Goal: Task Accomplishment & Management: Use online tool/utility

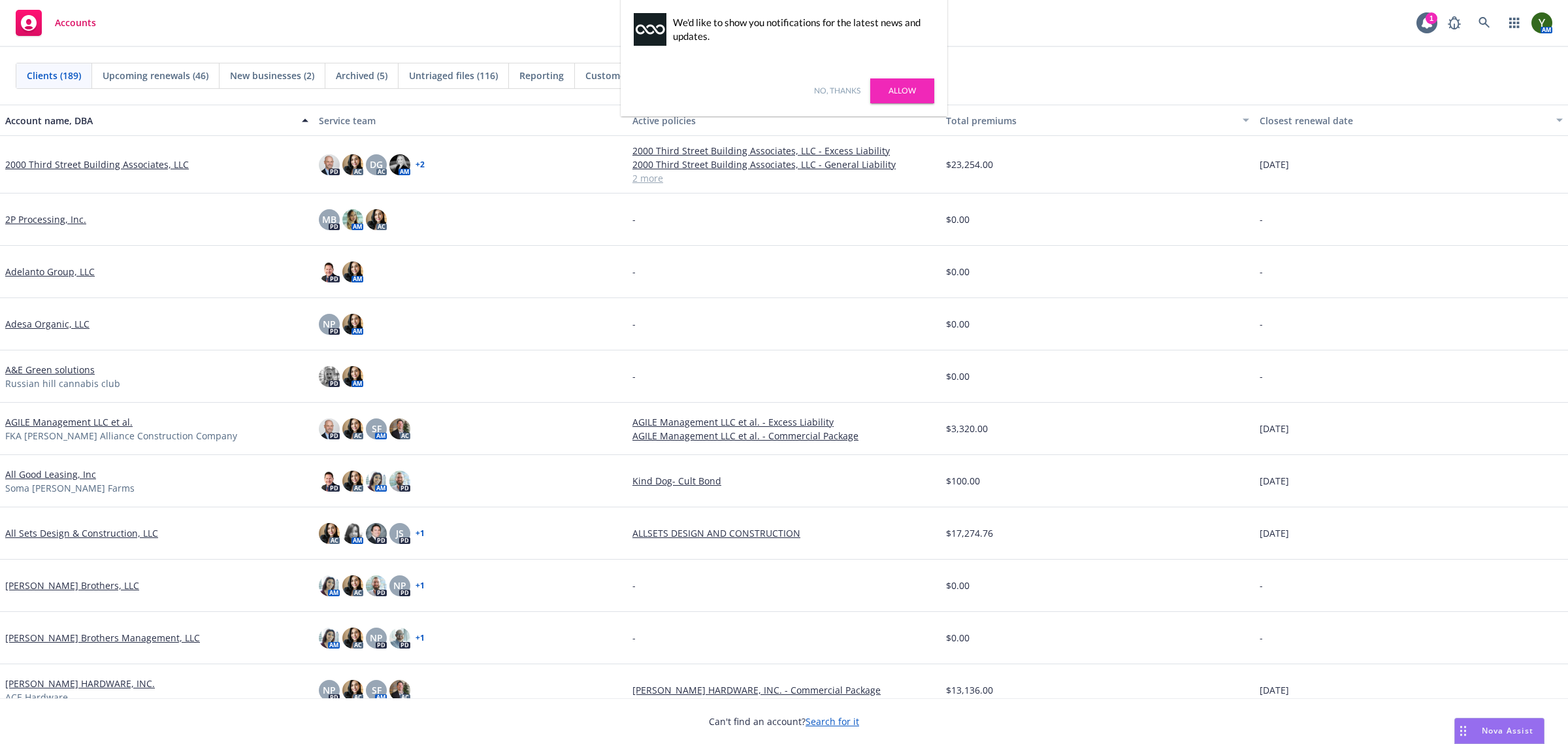
click at [853, 82] on div "No, thanks Allow" at bounding box center [783, 91] width 326 height 51
click at [844, 88] on link "No, thanks" at bounding box center [837, 90] width 46 height 12
click at [1488, 15] on link at bounding box center [1485, 23] width 26 height 26
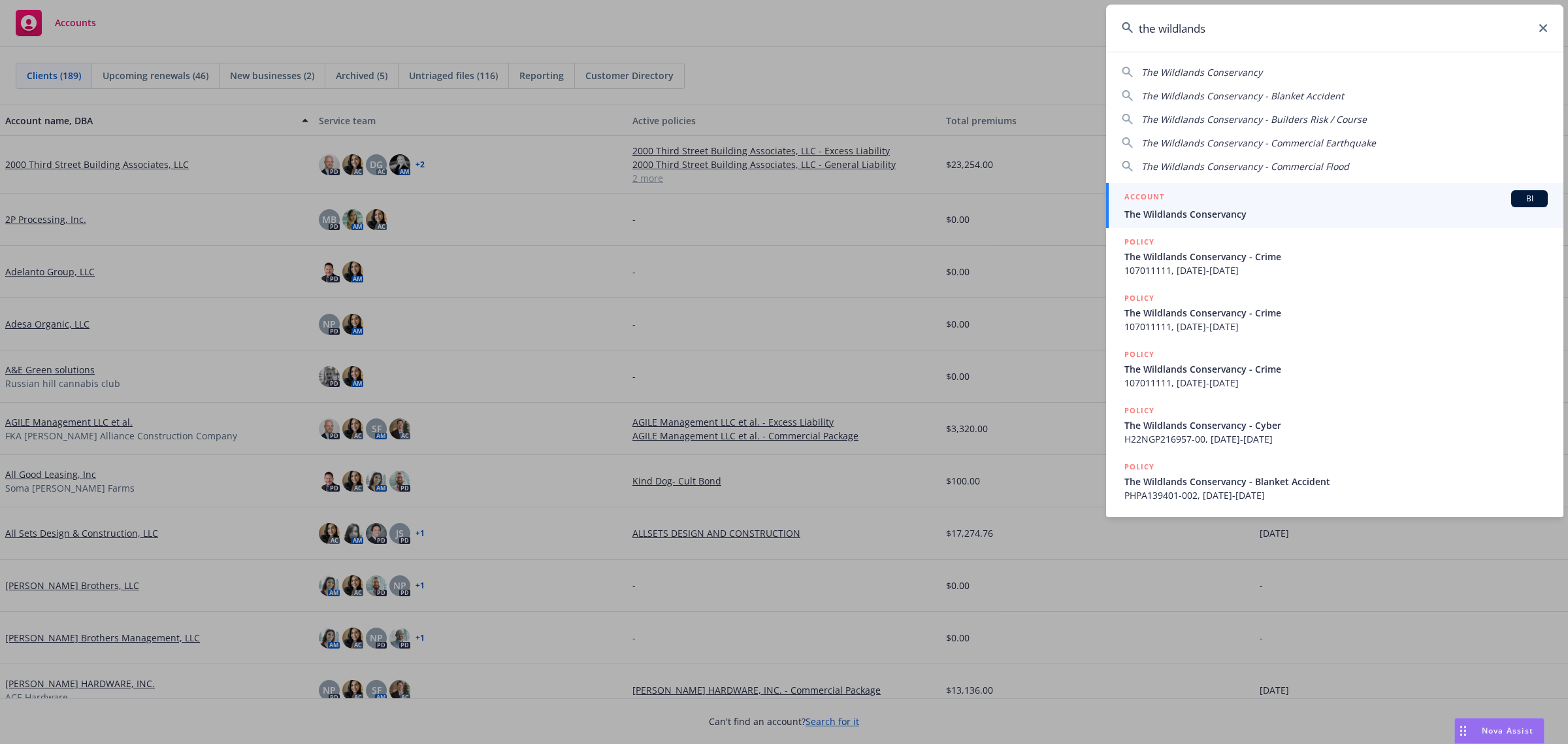
type input "the wildlands"
click at [1228, 194] on div "ACCOUNT BI" at bounding box center [1336, 198] width 424 height 17
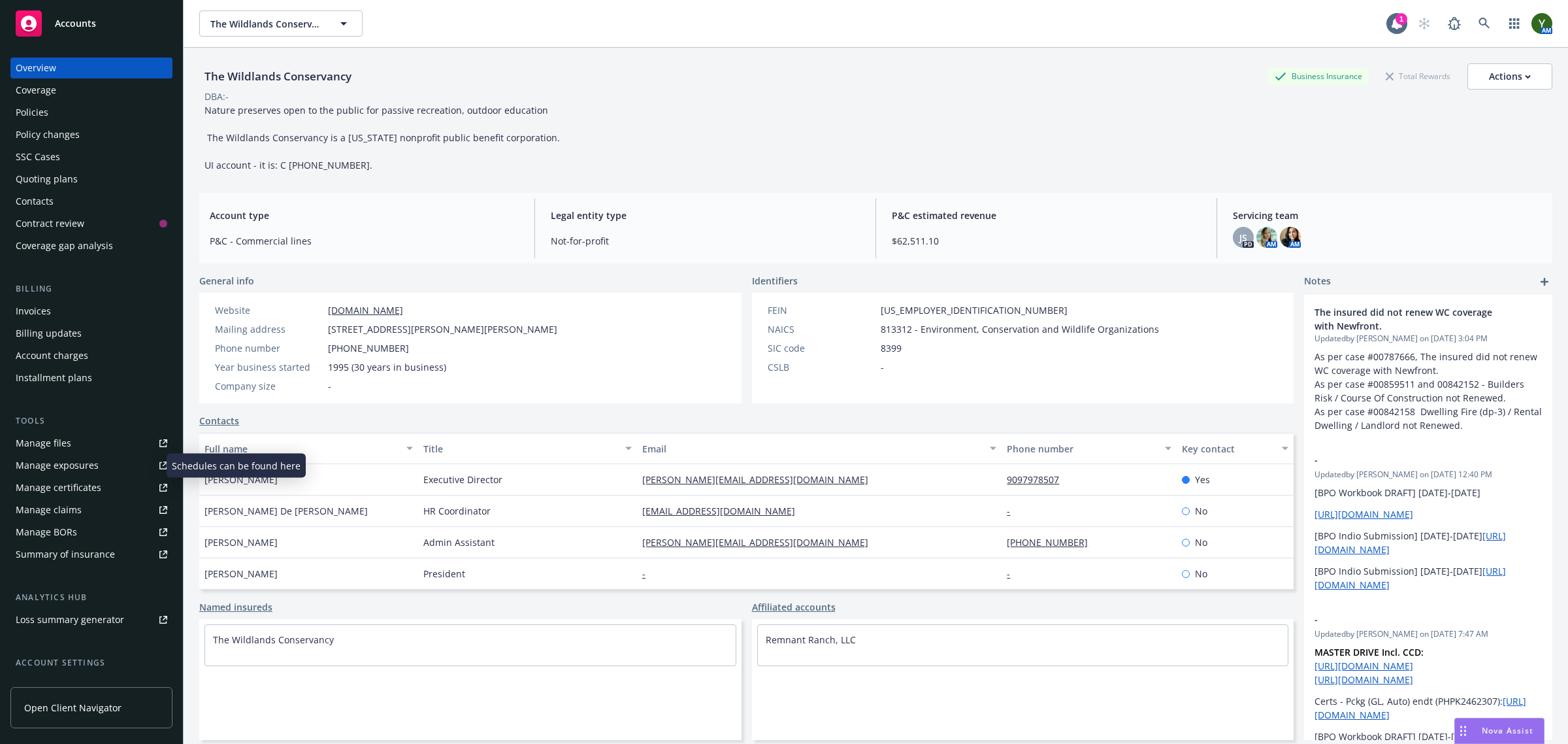
click at [46, 458] on div "Manage exposures" at bounding box center [57, 465] width 83 height 21
click at [42, 199] on div "Contacts" at bounding box center [34, 201] width 38 height 21
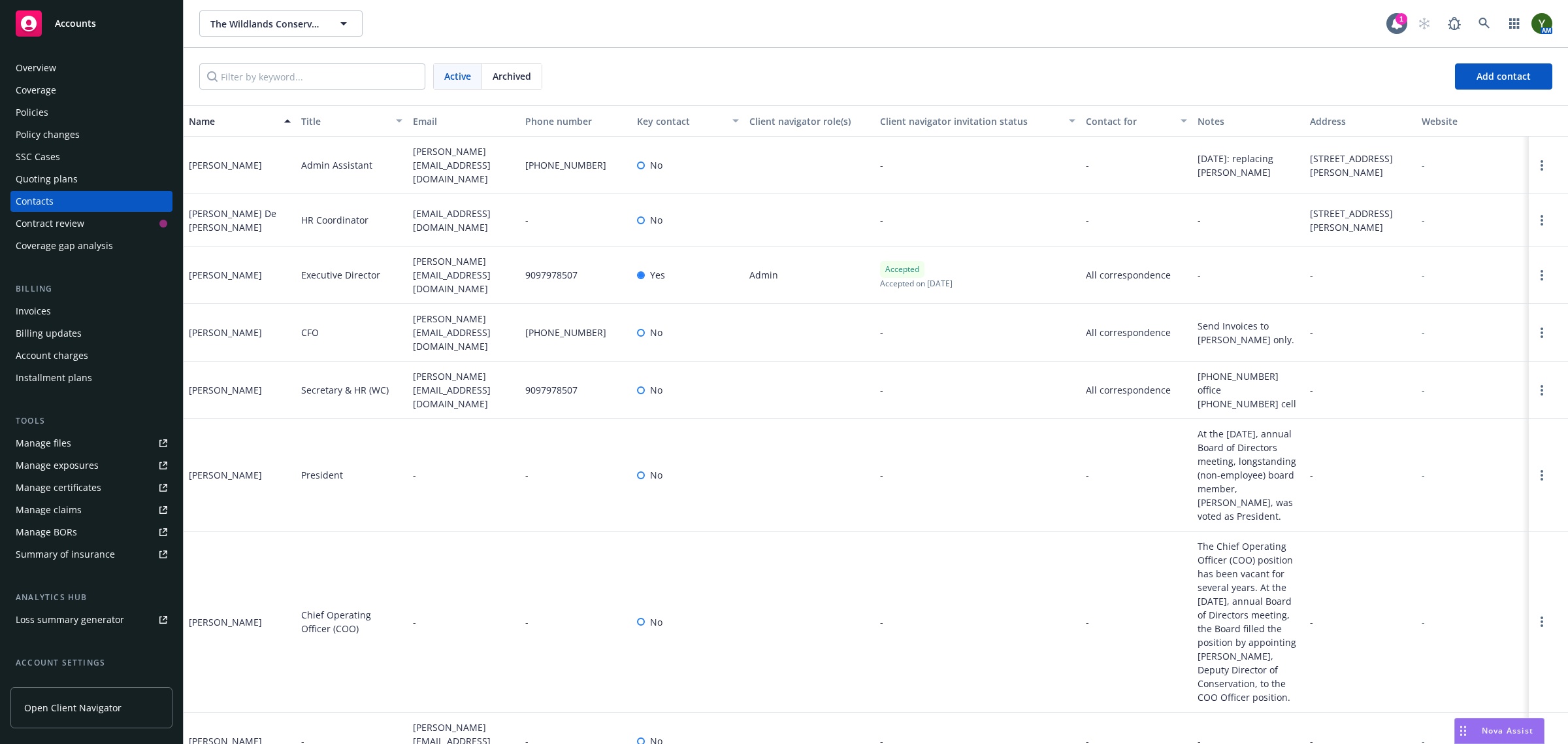
click at [433, 272] on span "[PERSON_NAME][EMAIL_ADDRESS][DOMAIN_NAME]" at bounding box center [464, 274] width 102 height 41
copy span "[PERSON_NAME][EMAIL_ADDRESS][DOMAIN_NAME]"
click at [256, 87] on input "Filter by keyword..." at bounding box center [312, 76] width 226 height 26
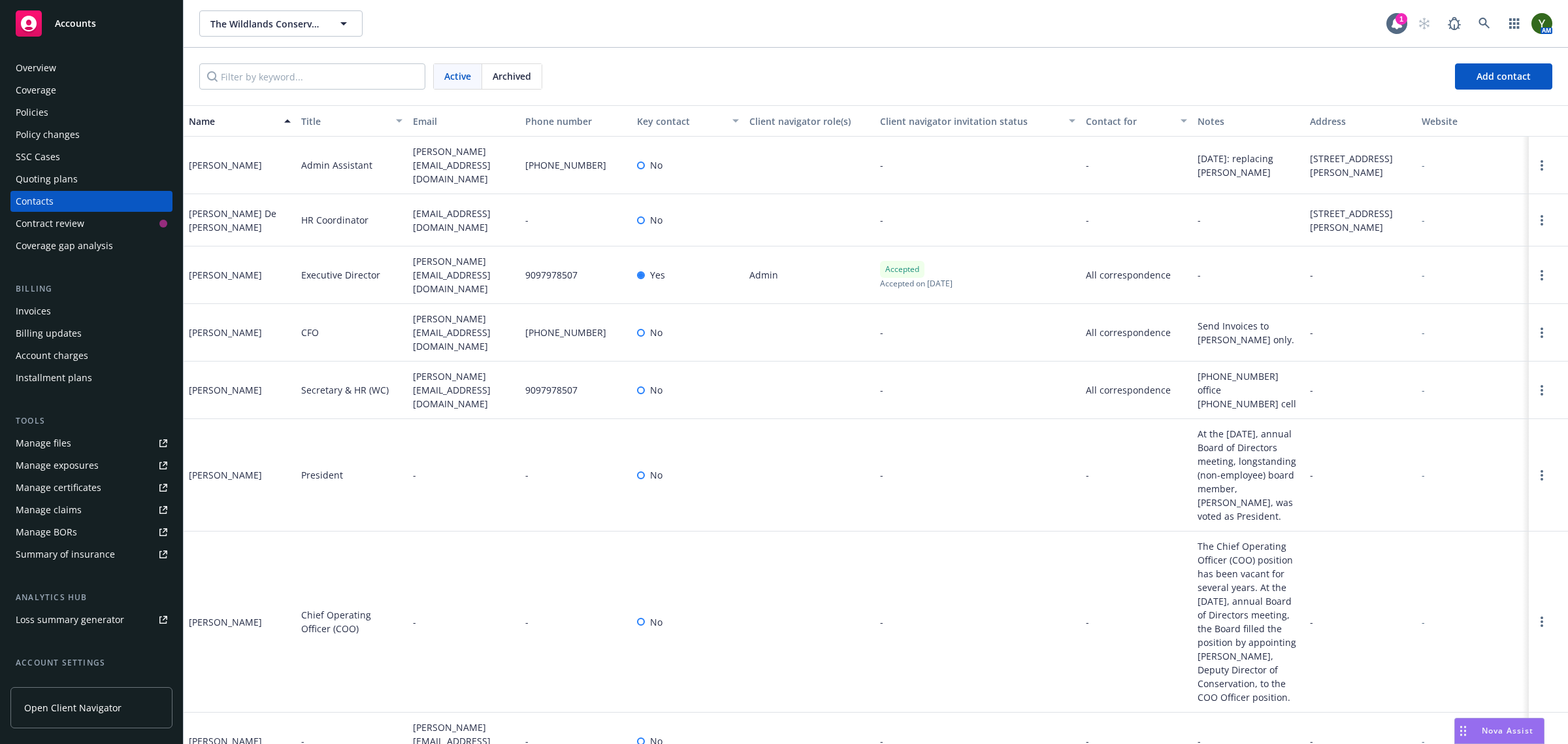
click at [423, 381] on span "[PERSON_NAME][EMAIL_ADDRESS][DOMAIN_NAME]" at bounding box center [464, 389] width 102 height 41
copy span "[PERSON_NAME][EMAIL_ADDRESS][DOMAIN_NAME]"
click at [436, 322] on span "[PERSON_NAME][EMAIL_ADDRESS][DOMAIN_NAME]" at bounding box center [464, 332] width 102 height 41
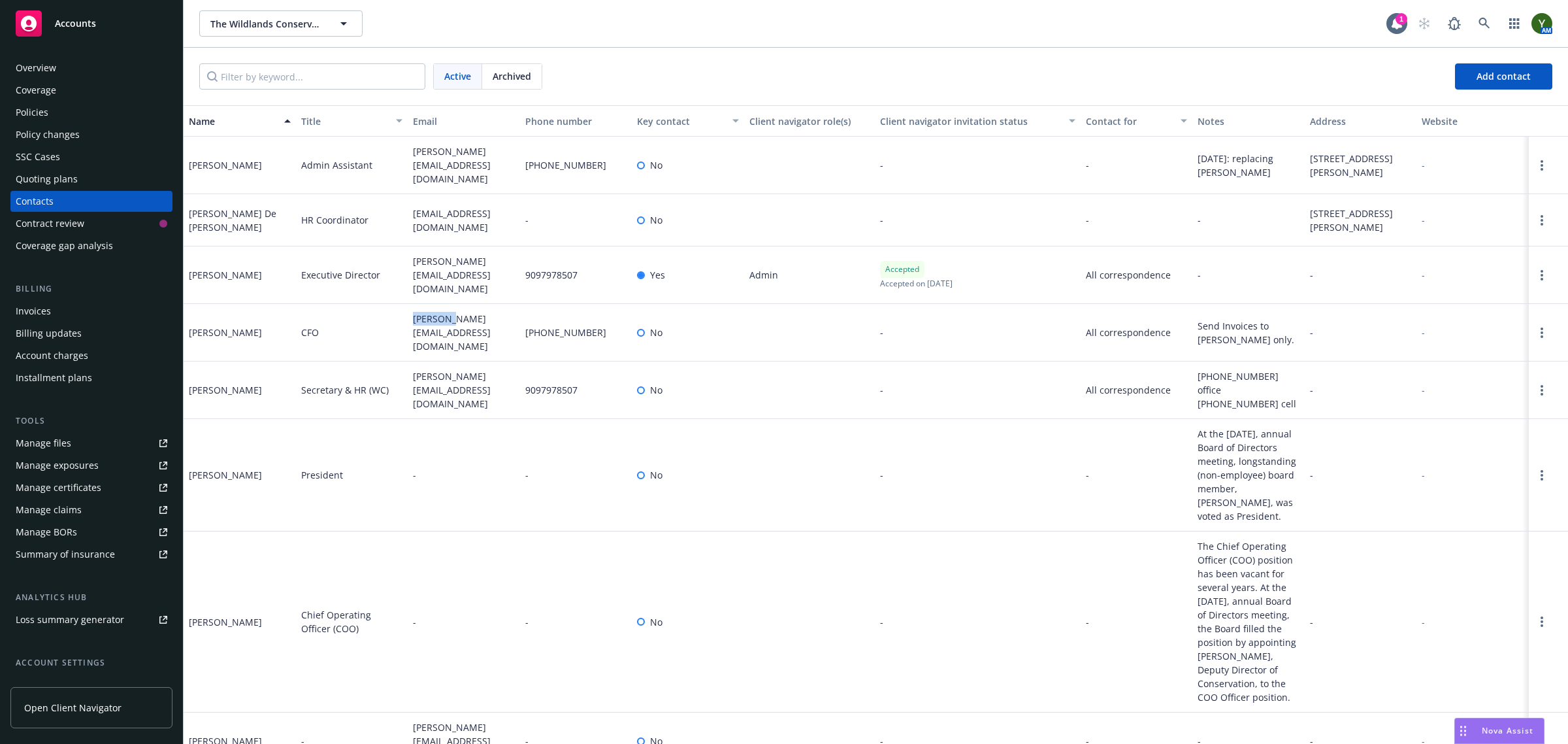
click at [436, 322] on span "[PERSON_NAME][EMAIL_ADDRESS][DOMAIN_NAME]" at bounding box center [464, 332] width 102 height 41
copy span "[PERSON_NAME][EMAIL_ADDRESS][DOMAIN_NAME]"
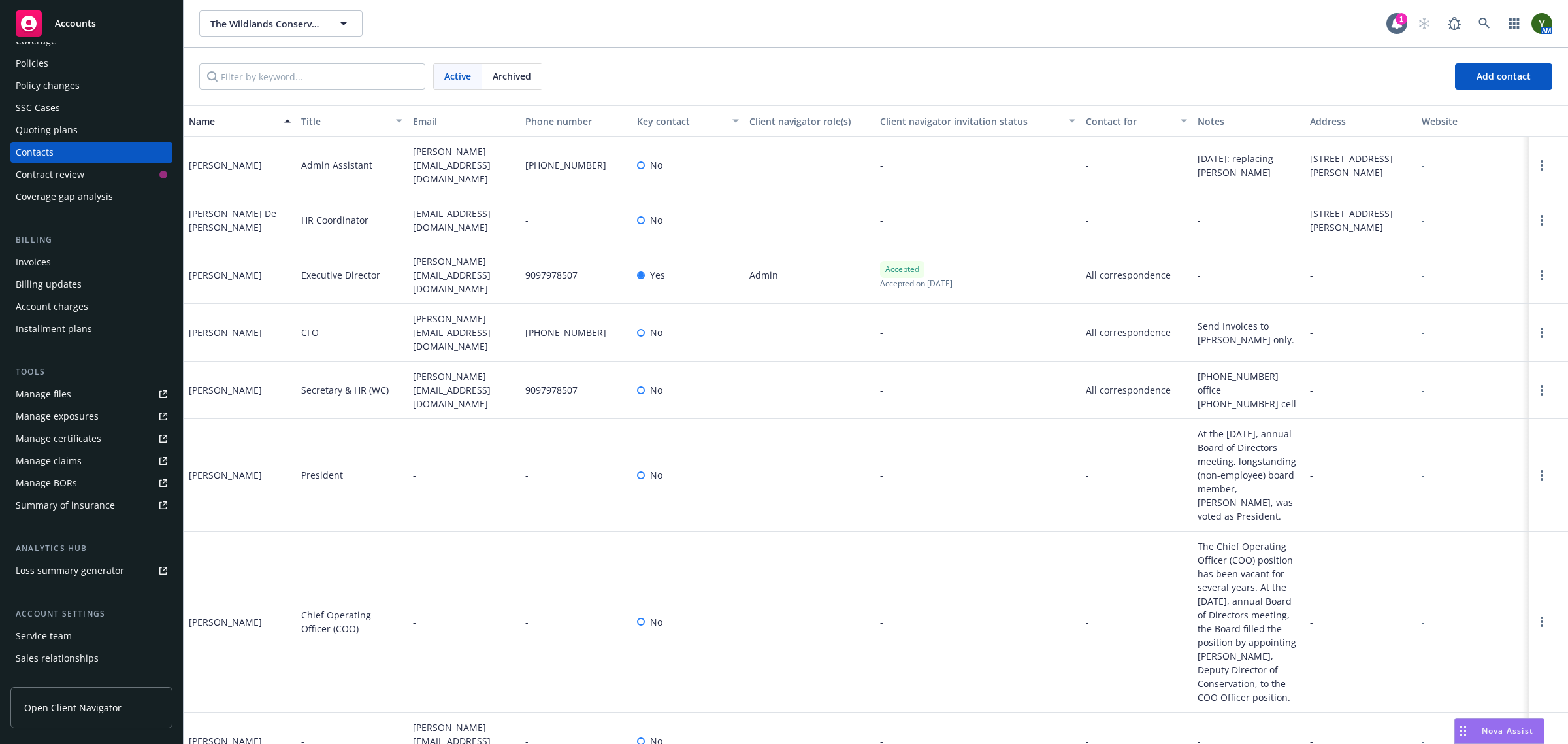
scroll to position [107, 0]
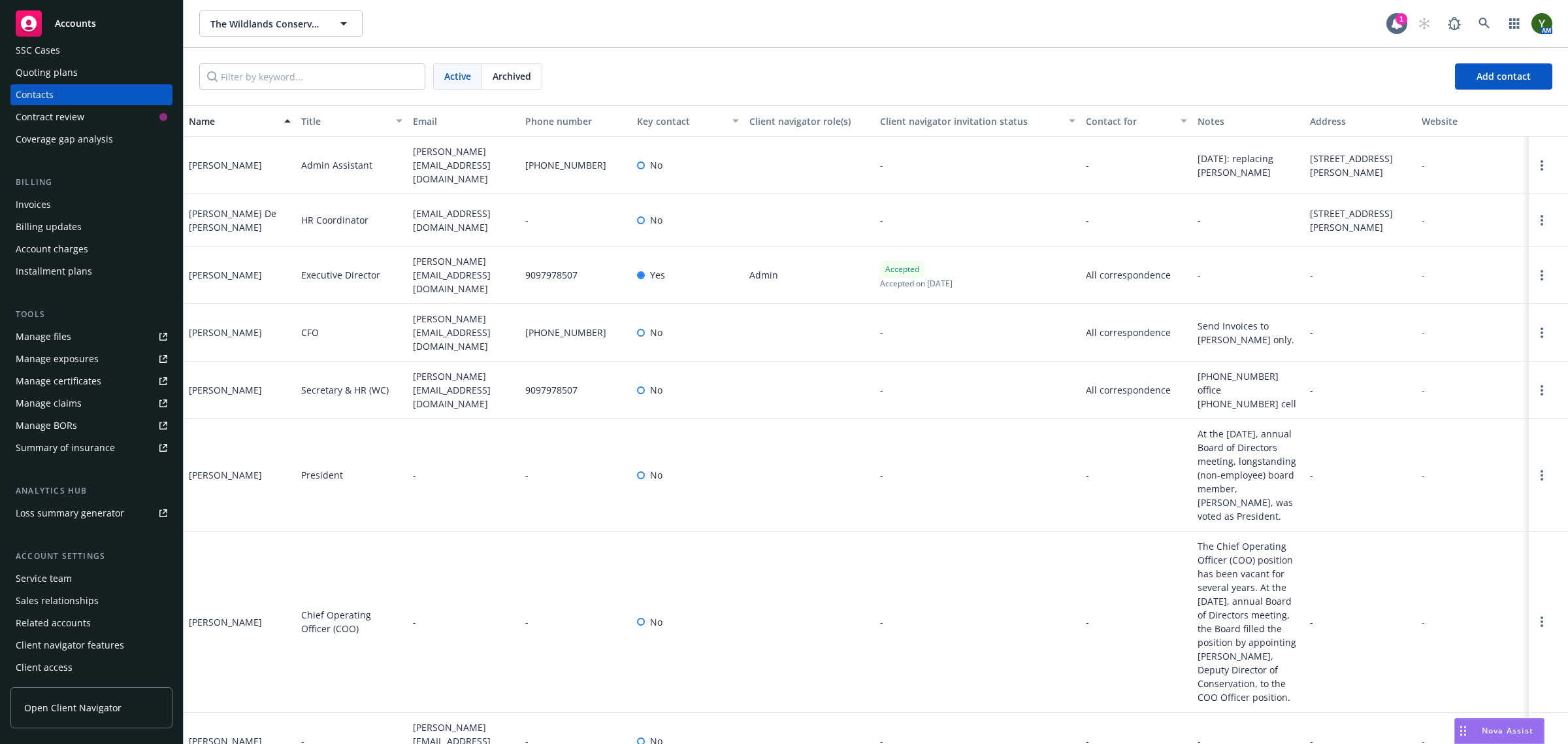
click at [57, 575] on div "Service team" at bounding box center [43, 578] width 56 height 21
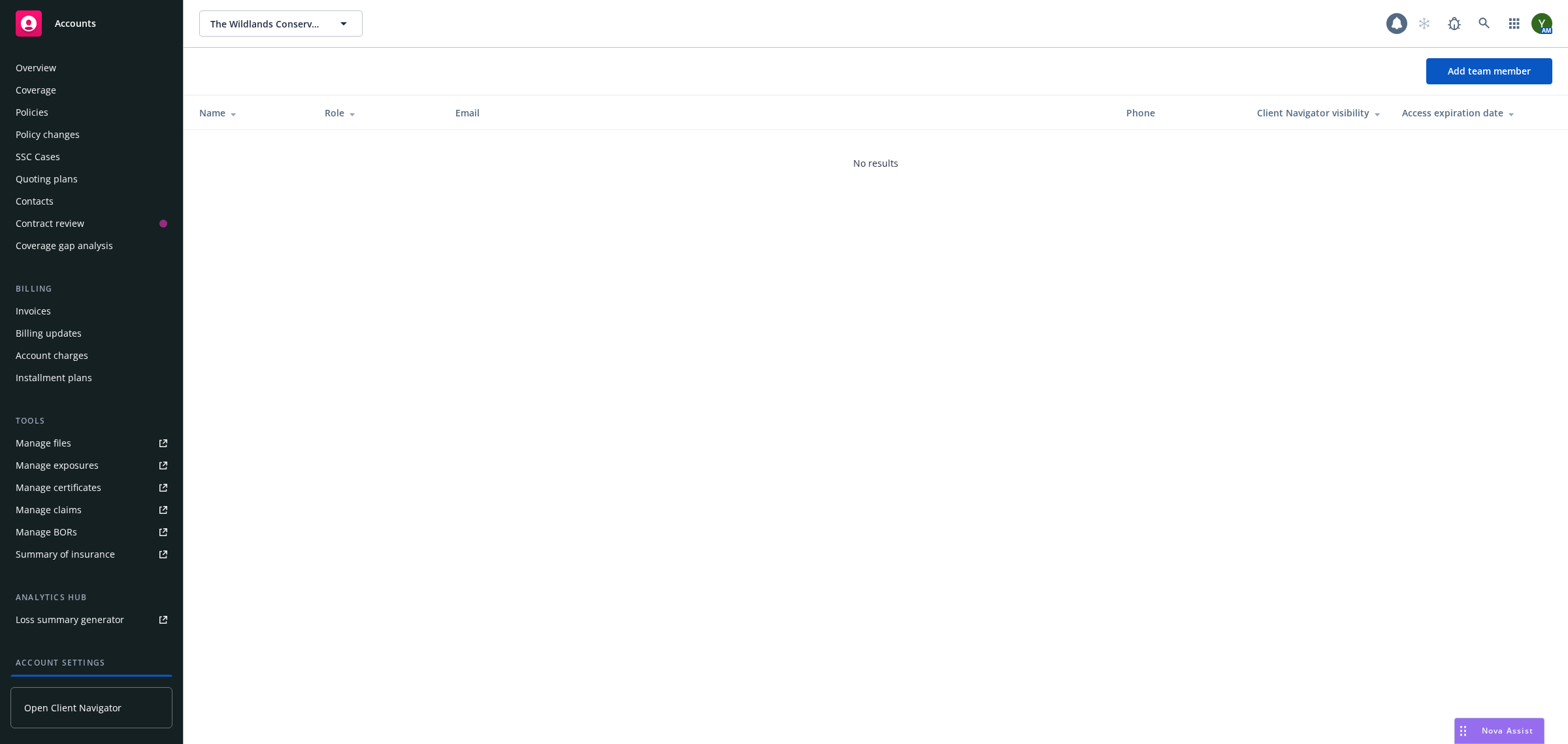
scroll to position [107, 0]
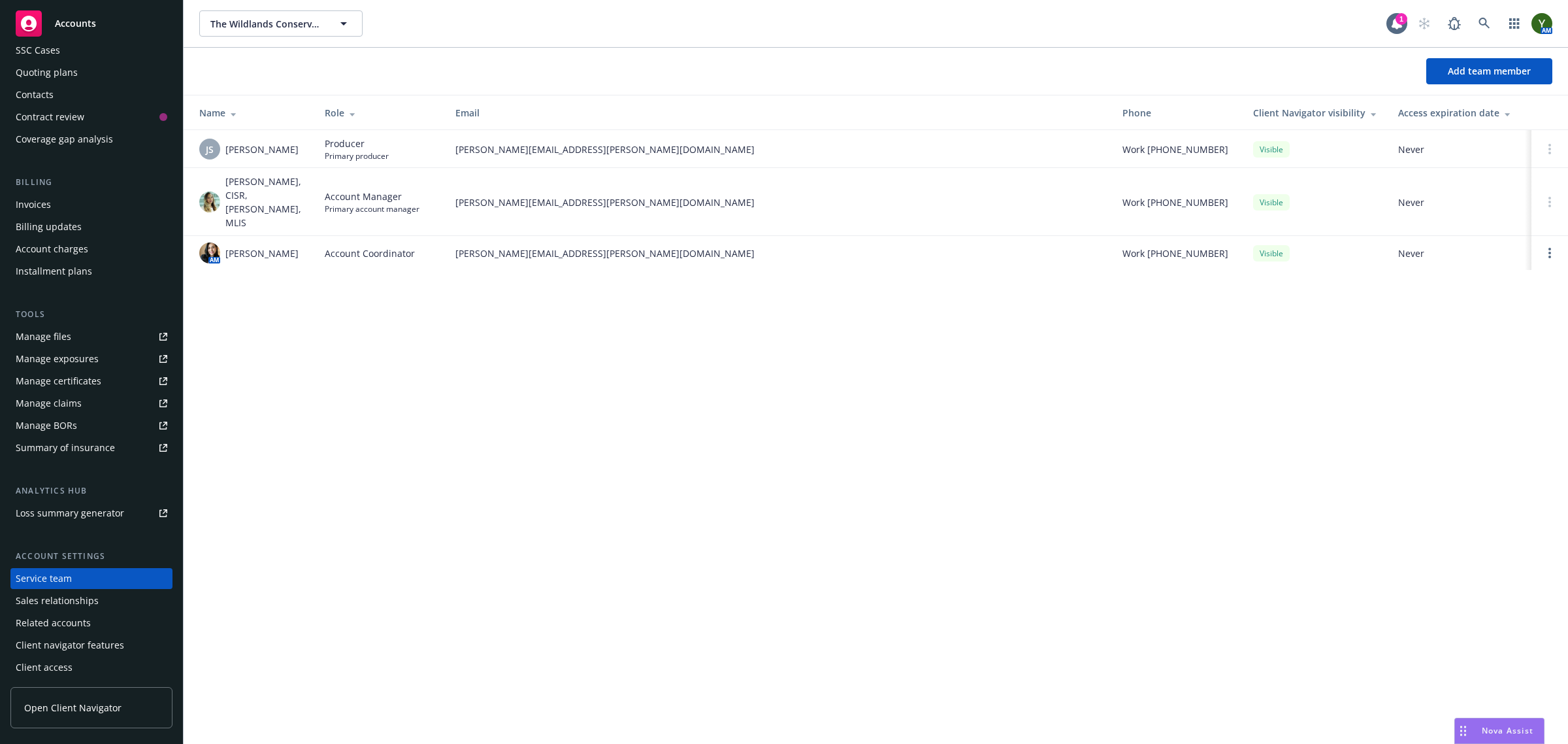
click at [501, 150] on span "jeff.simpson@newfront.com" at bounding box center [778, 150] width 646 height 14
copy span "jeff.simpson@newfront.com"
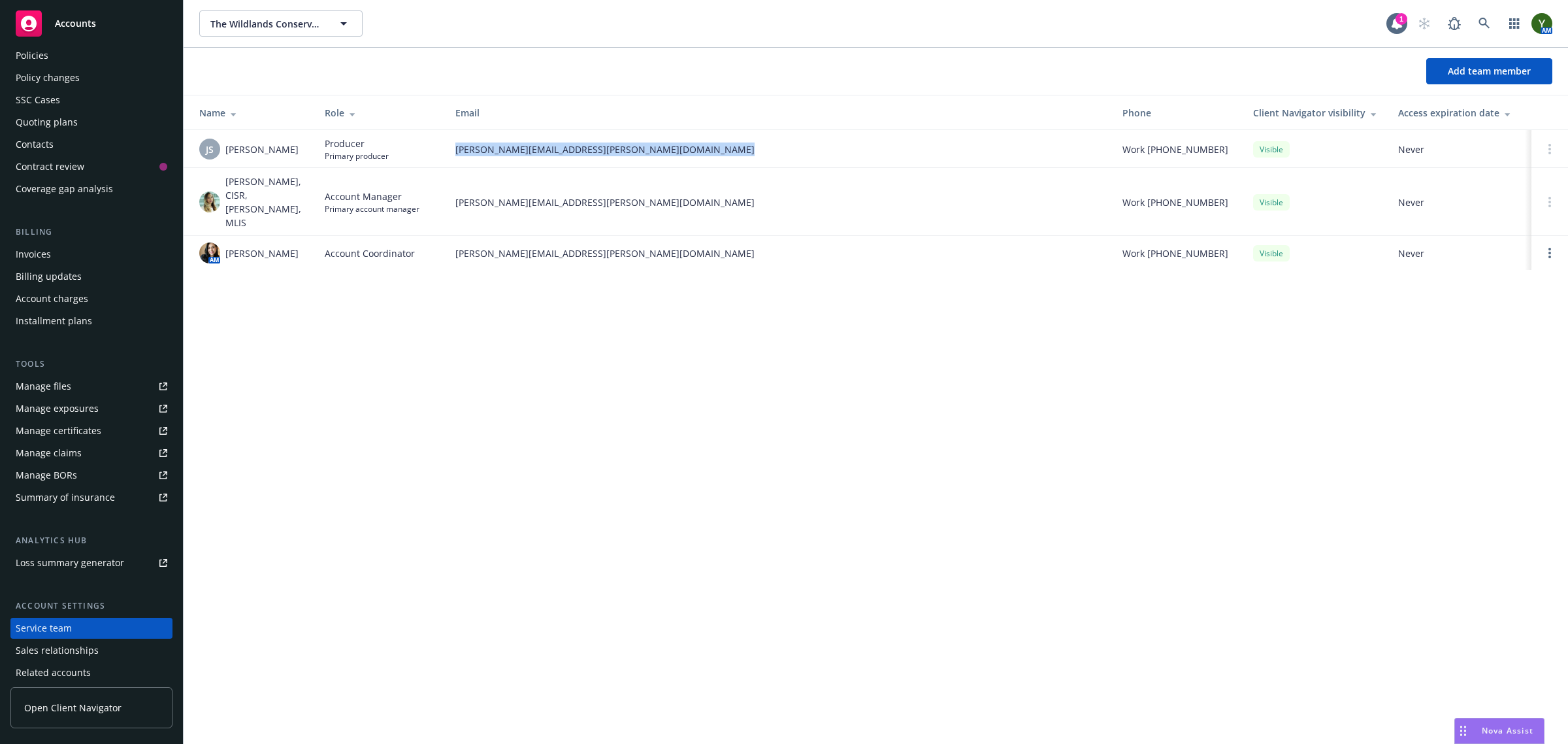
scroll to position [0, 0]
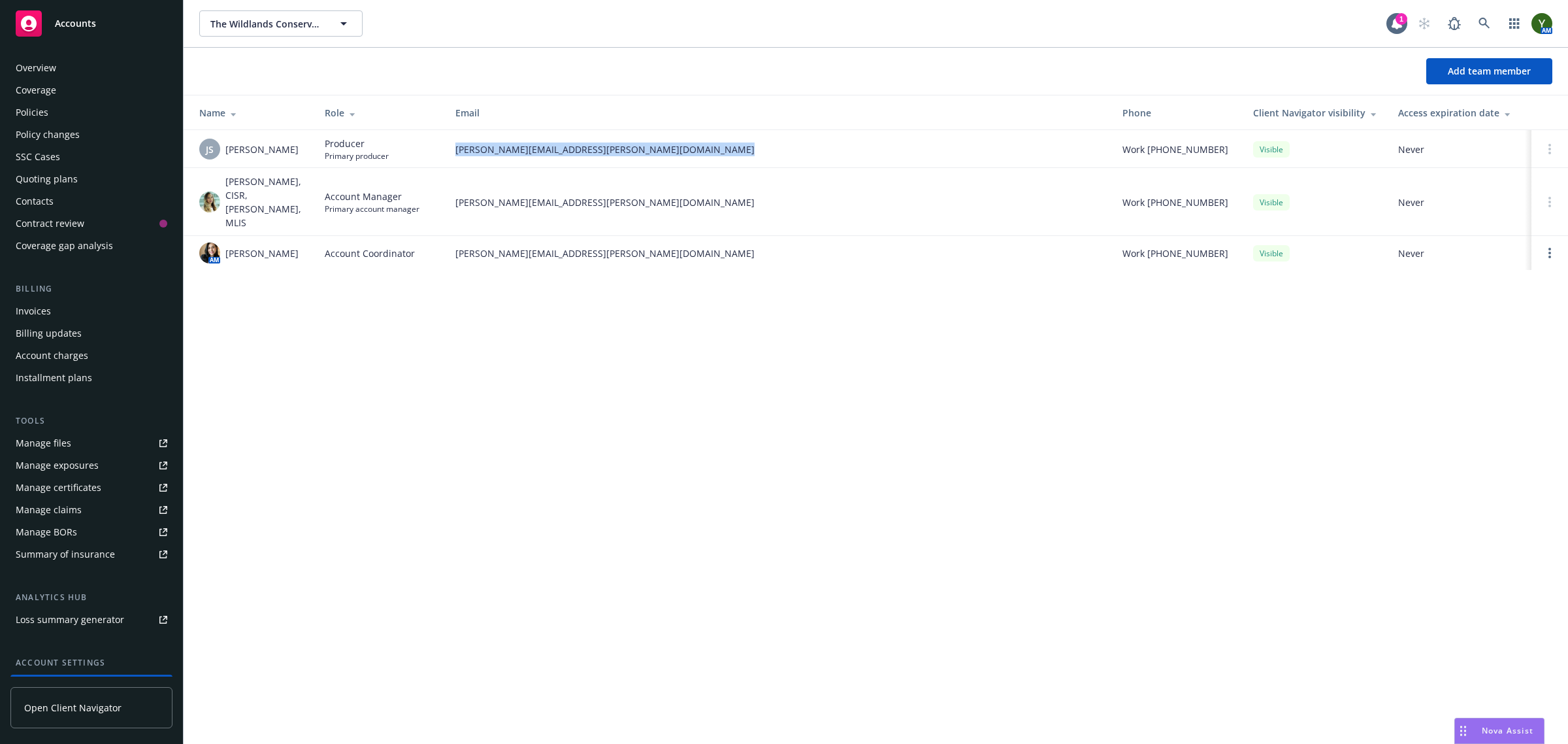
click at [40, 109] on div "Policies" at bounding box center [32, 112] width 32 height 21
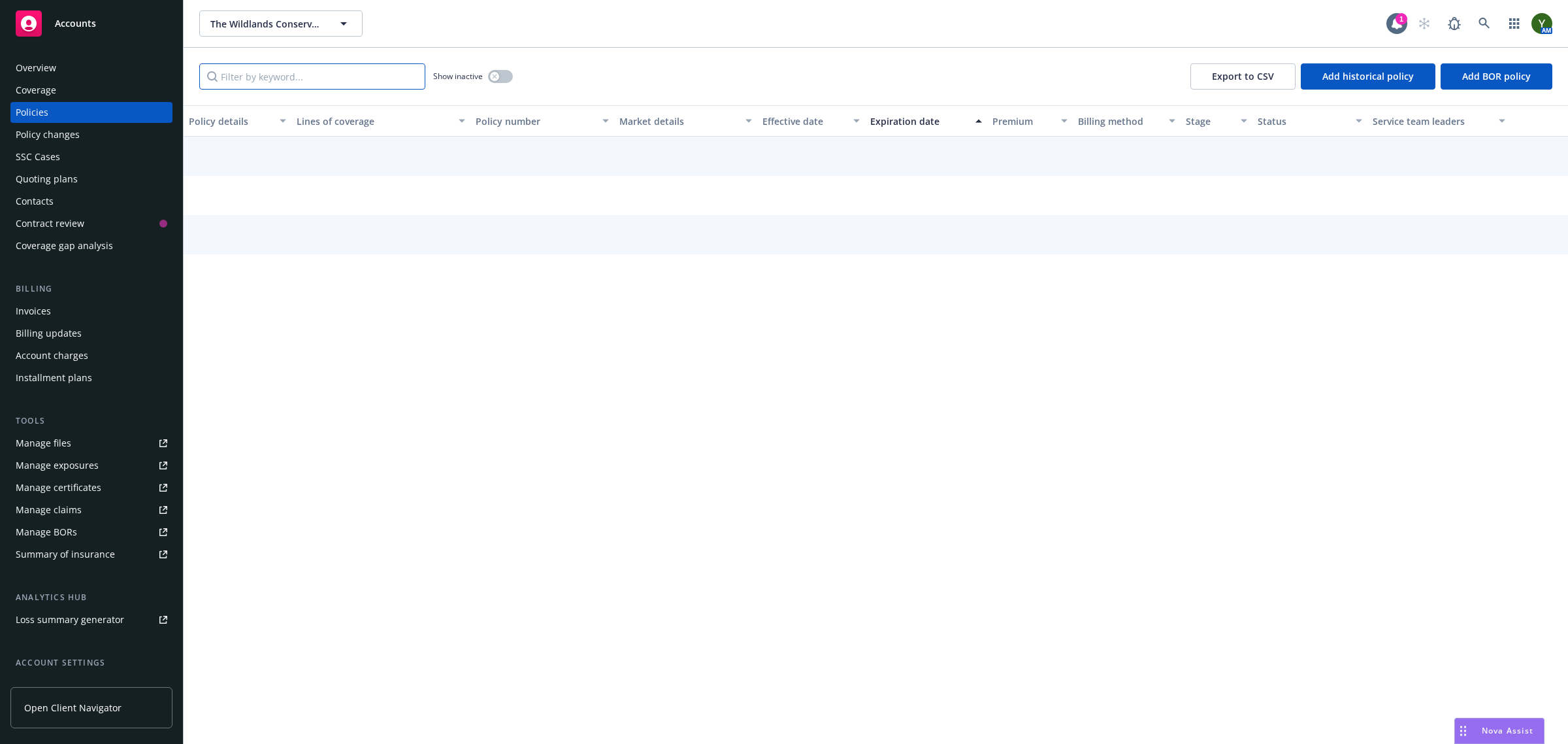
click at [364, 87] on input "Filter by keyword..." at bounding box center [312, 76] width 226 height 26
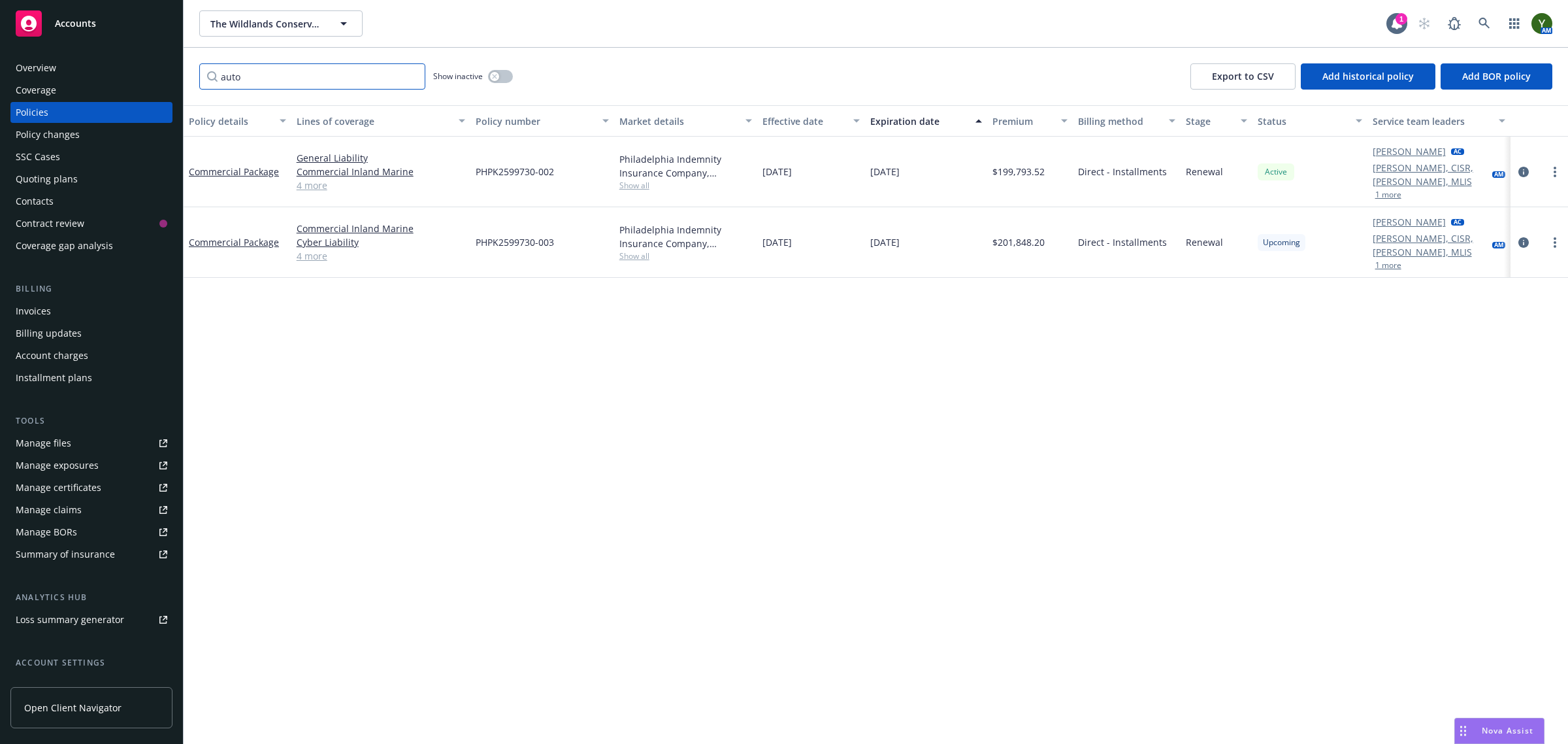
type input "auto"
click at [1562, 249] on div at bounding box center [1539, 242] width 47 height 15
click at [1558, 243] on link "more" at bounding box center [1555, 242] width 15 height 15
click at [1451, 427] on link "Copy logging email" at bounding box center [1485, 426] width 154 height 26
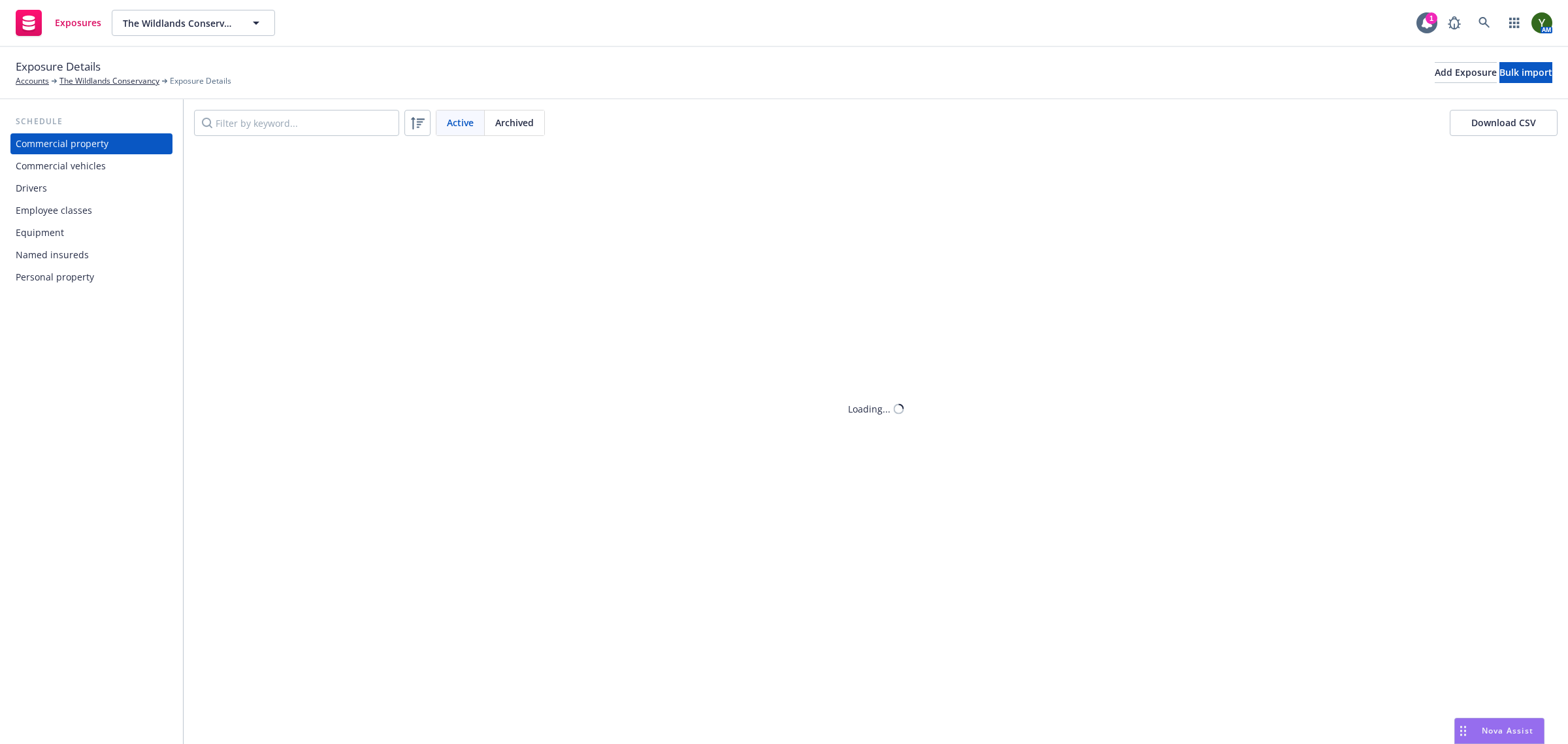
click at [76, 162] on div "Commercial vehicles" at bounding box center [60, 166] width 90 height 21
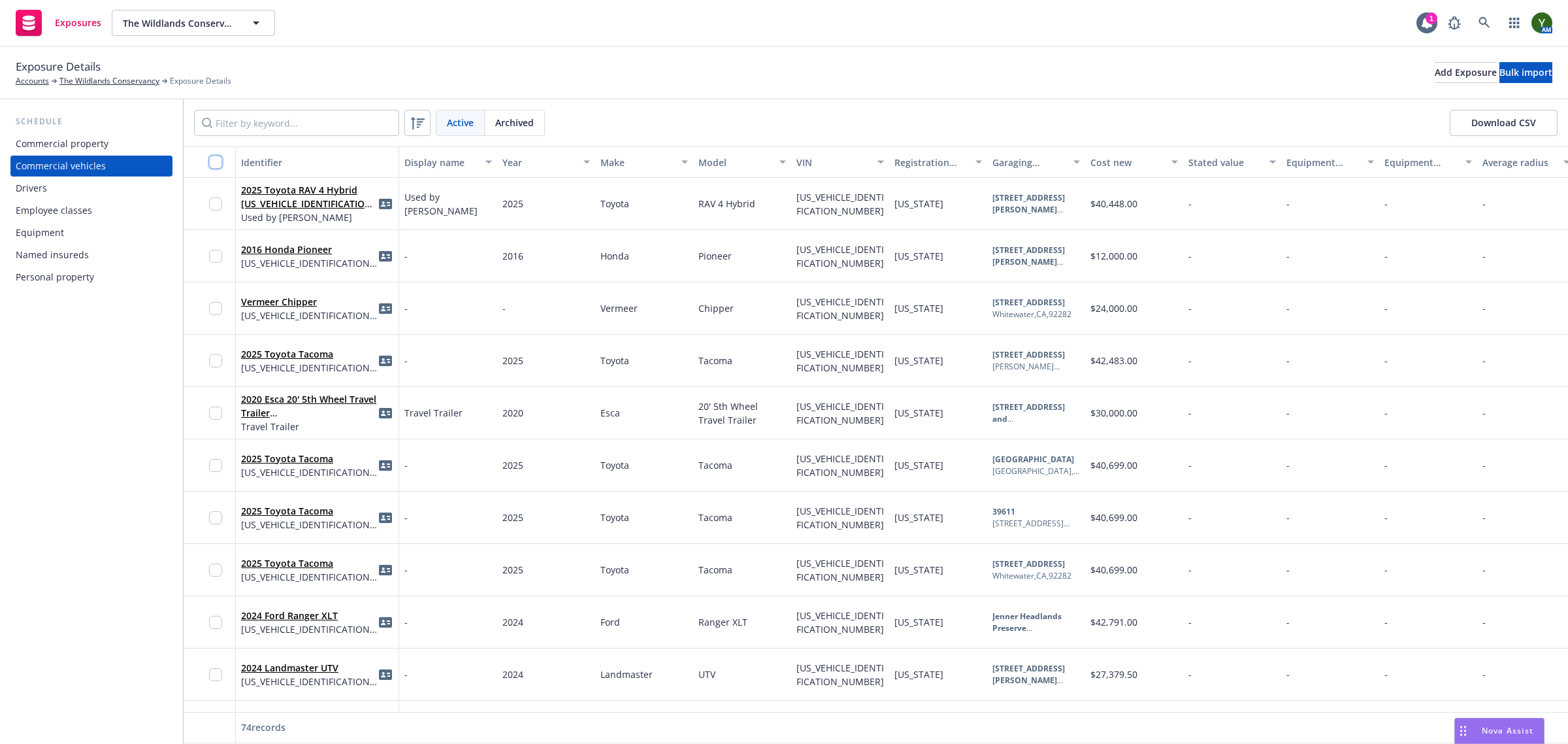
click at [213, 161] on input "checkbox" at bounding box center [215, 162] width 13 height 13
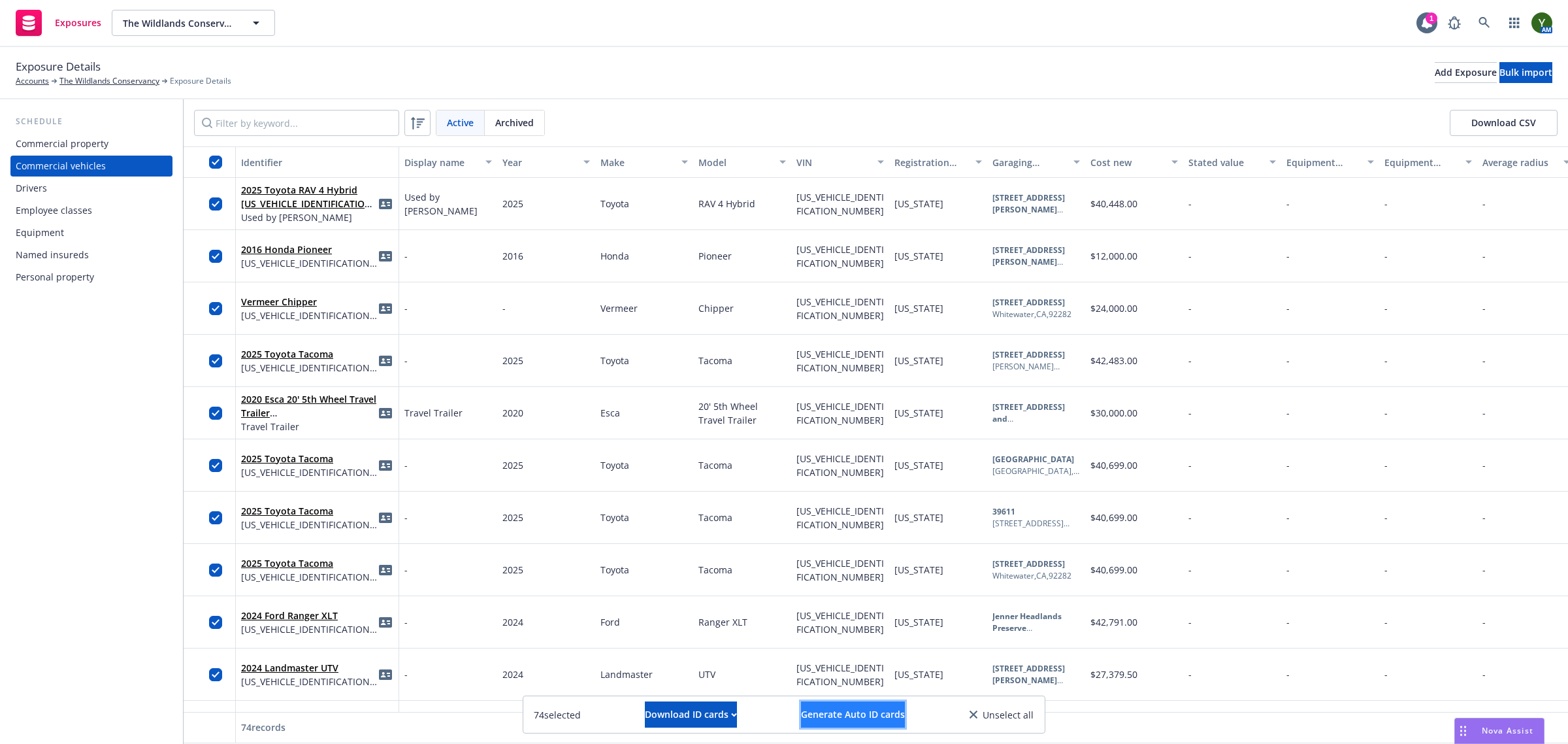
click at [837, 714] on span "Generate Auto ID cards" at bounding box center [853, 714] width 104 height 12
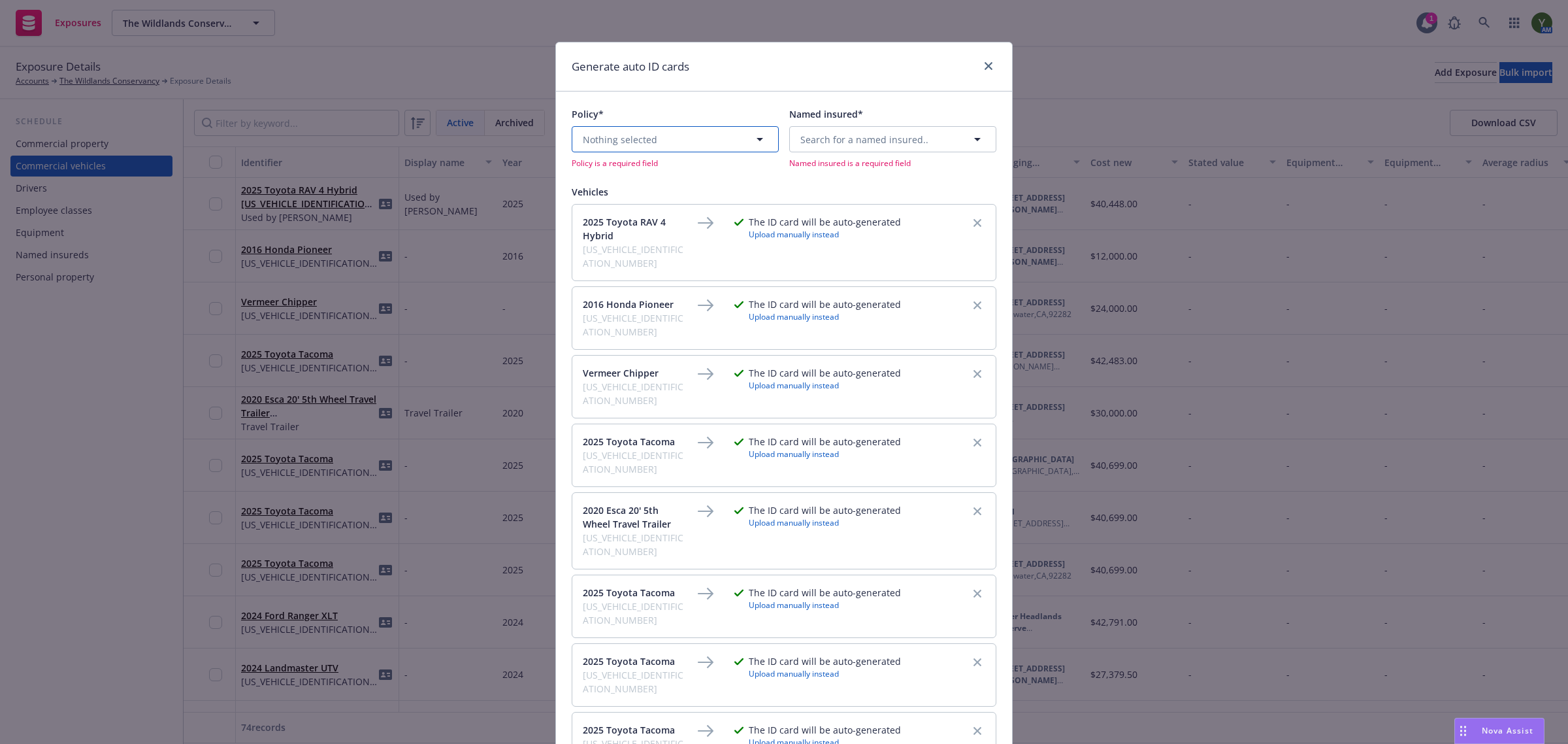
click at [667, 126] on button "Nothing selected" at bounding box center [675, 139] width 207 height 26
type input "a"
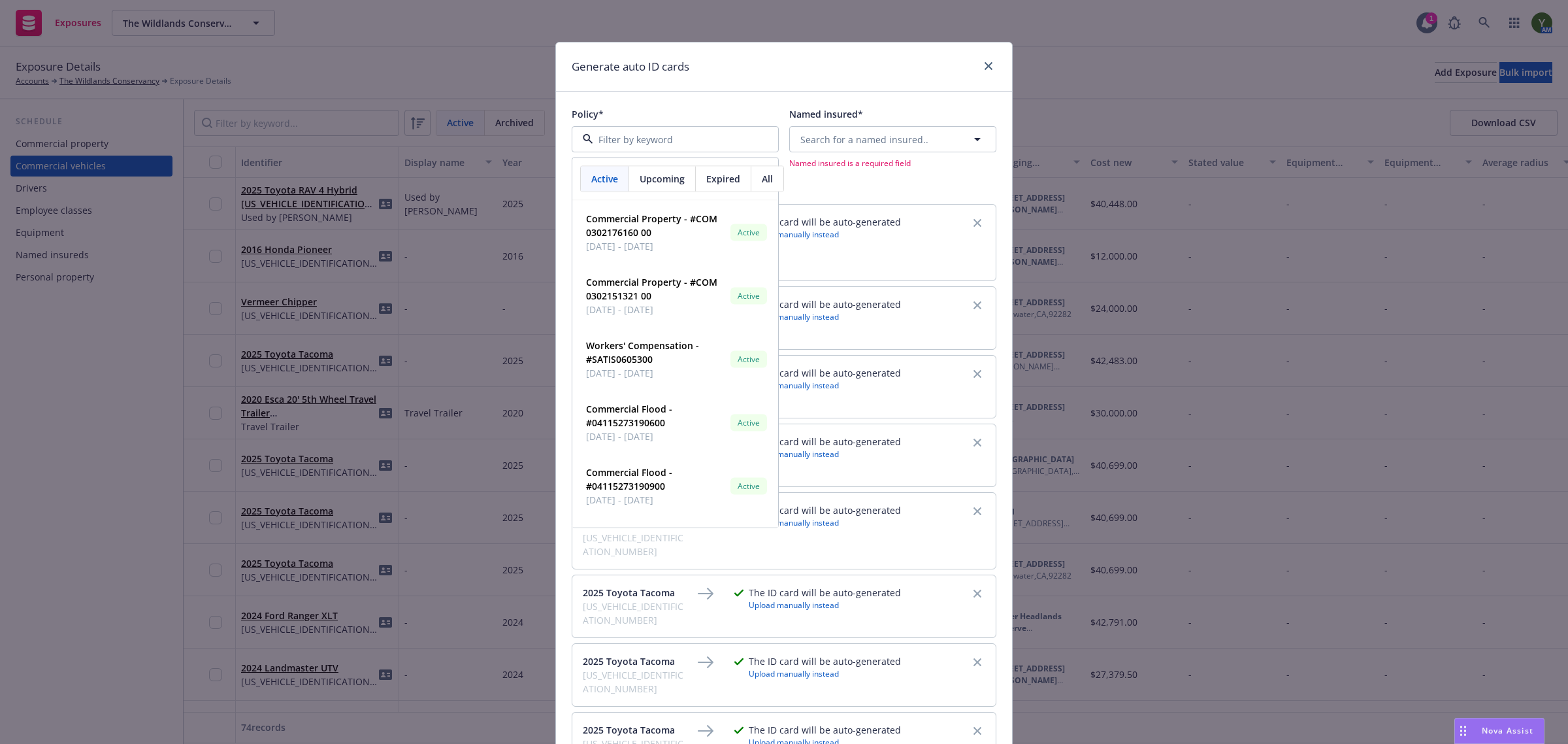
click at [678, 171] on div "Upcoming" at bounding box center [662, 179] width 66 height 25
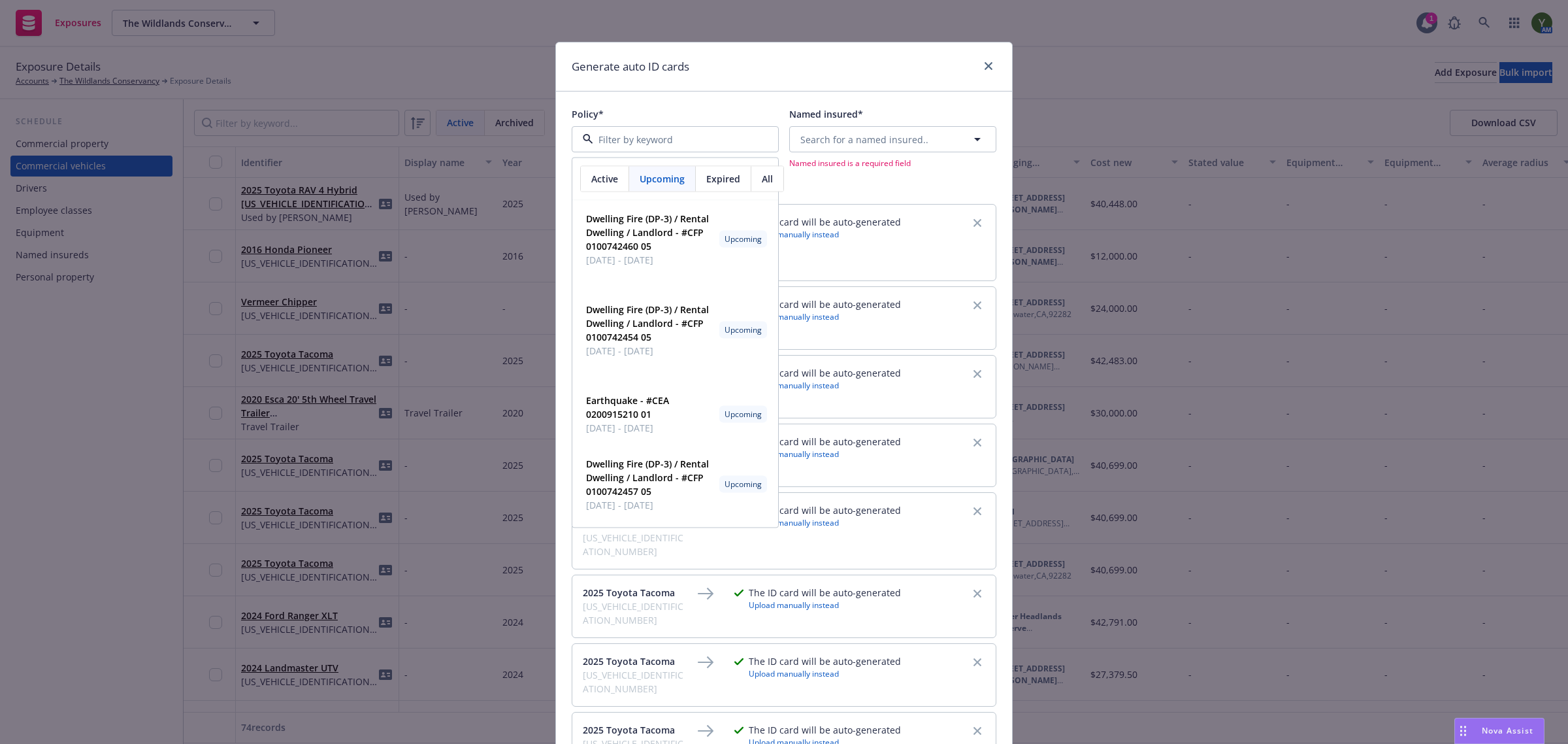
click at [668, 137] on input at bounding box center [673, 140] width 159 height 14
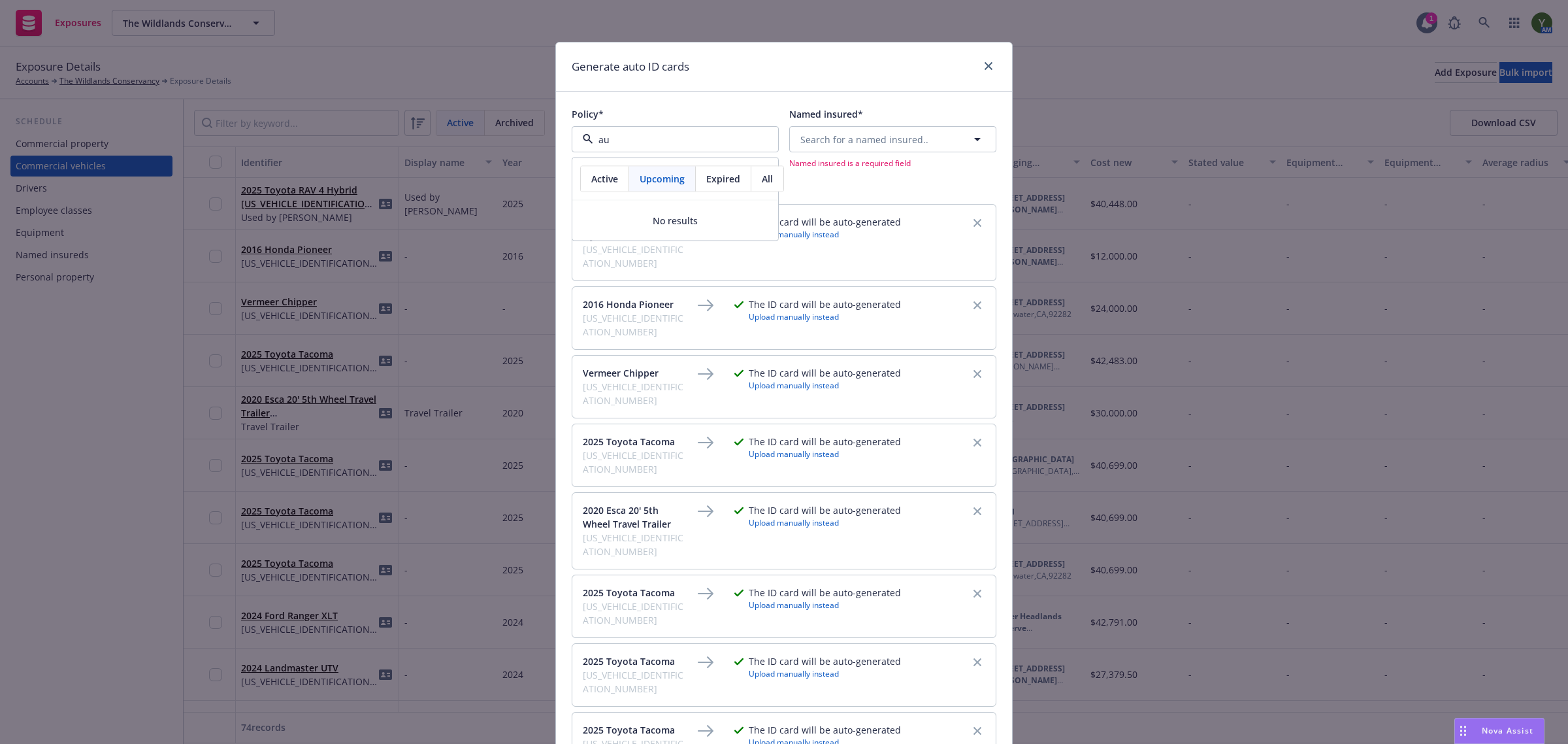
type input "a"
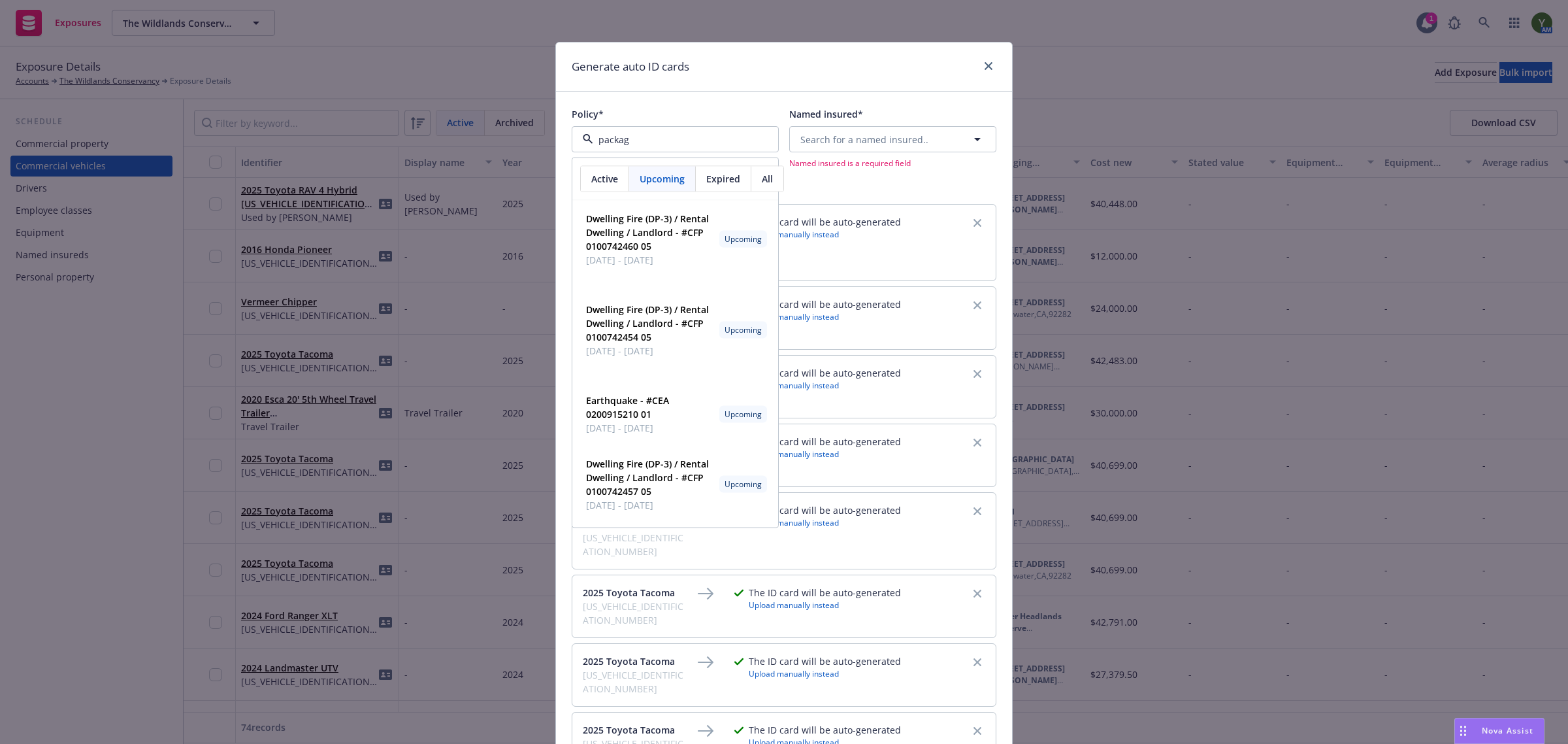
type input "package"
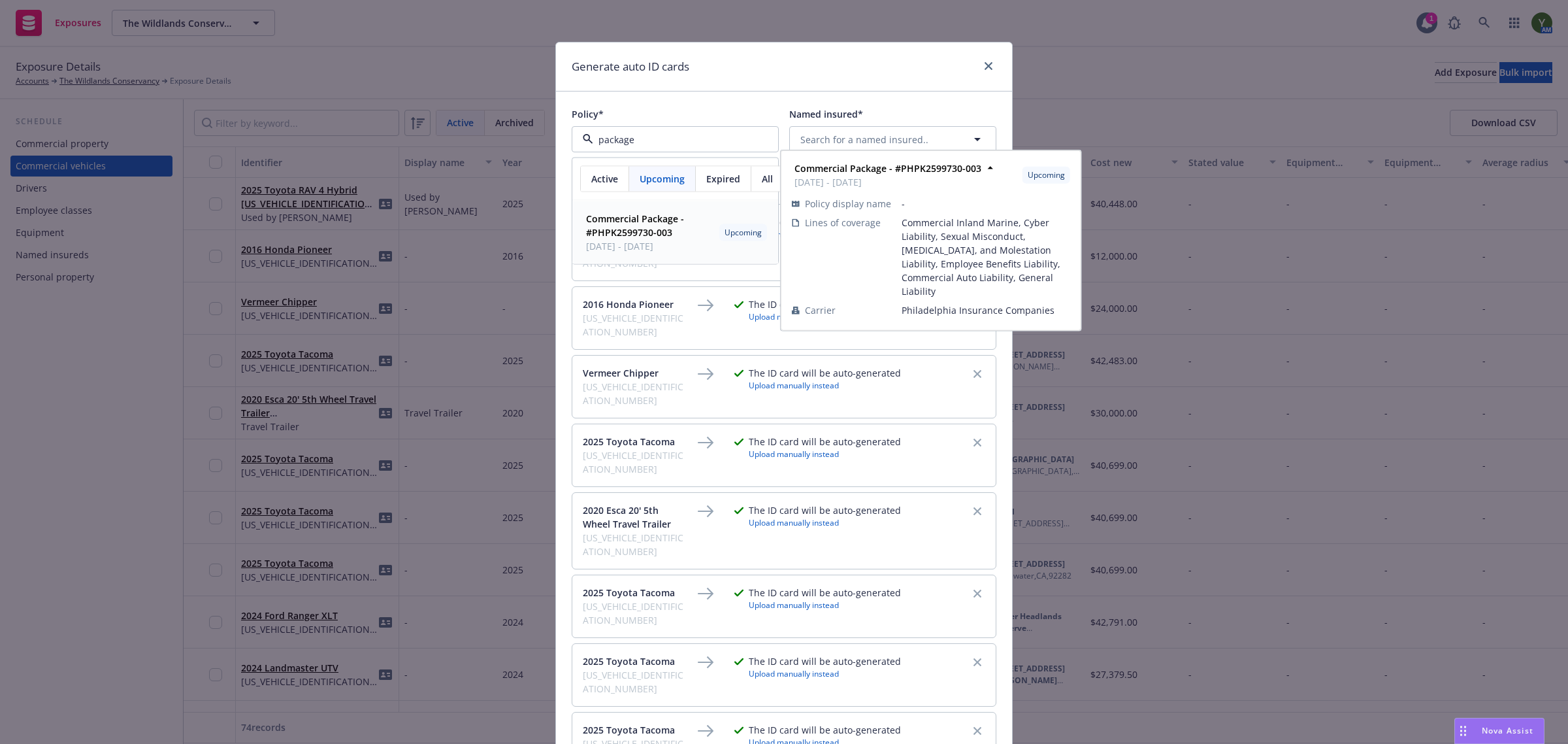
click at [662, 227] on strong "Commercial Package - #PHPK2599730-003" at bounding box center [634, 225] width 98 height 26
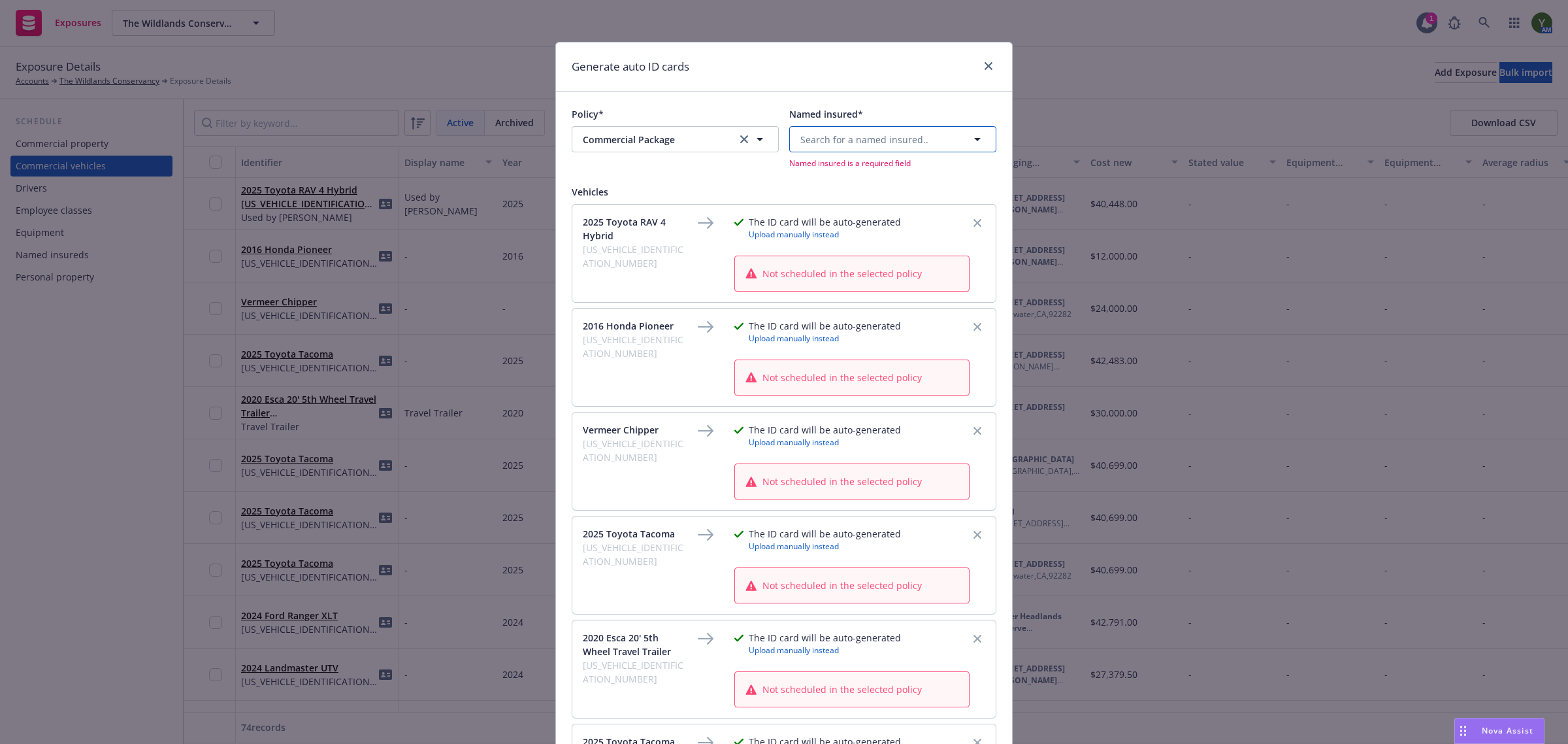
click at [824, 146] on span "Search for a named insured.." at bounding box center [864, 140] width 128 height 14
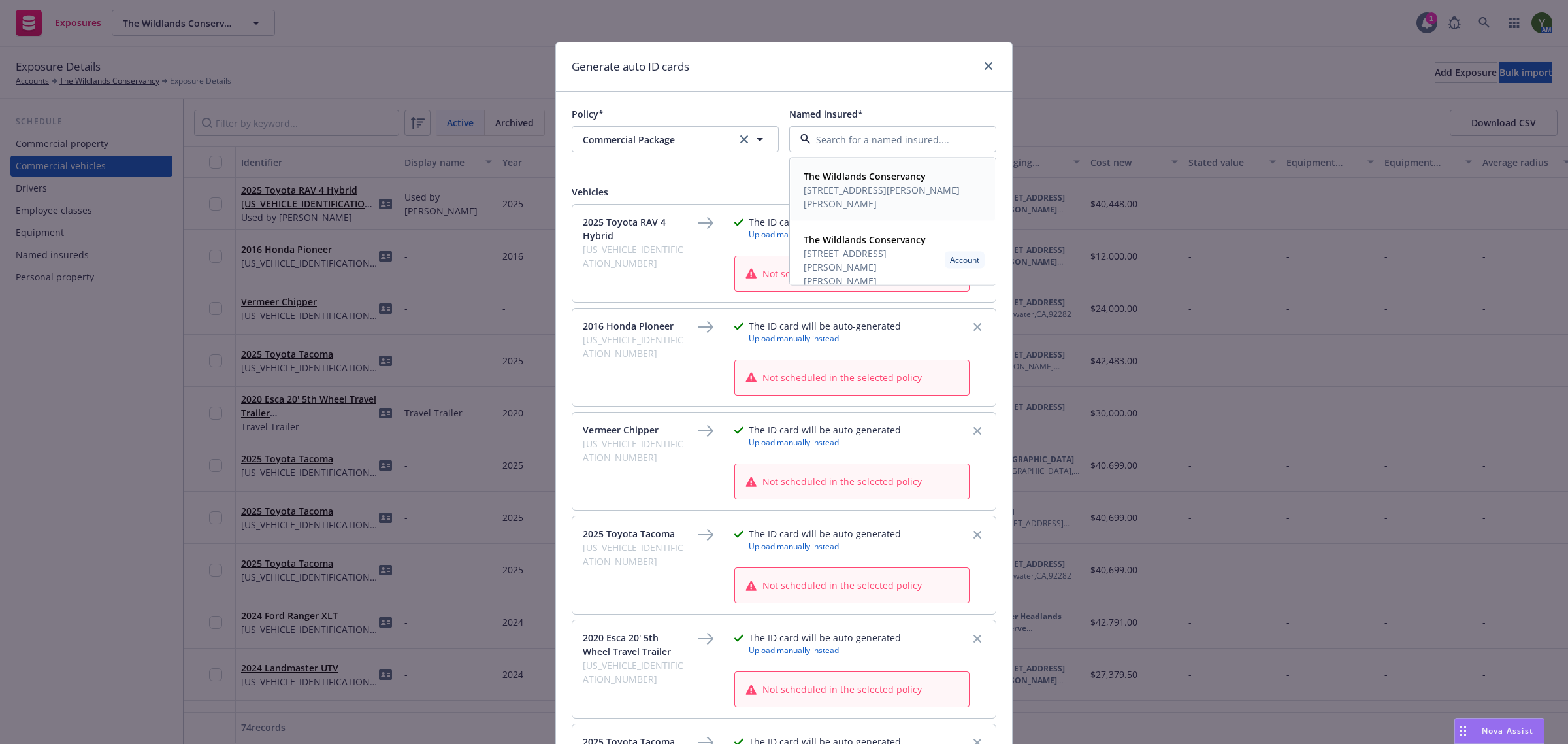
click at [827, 174] on strong "The Wildlands Conservancy" at bounding box center [864, 176] width 122 height 12
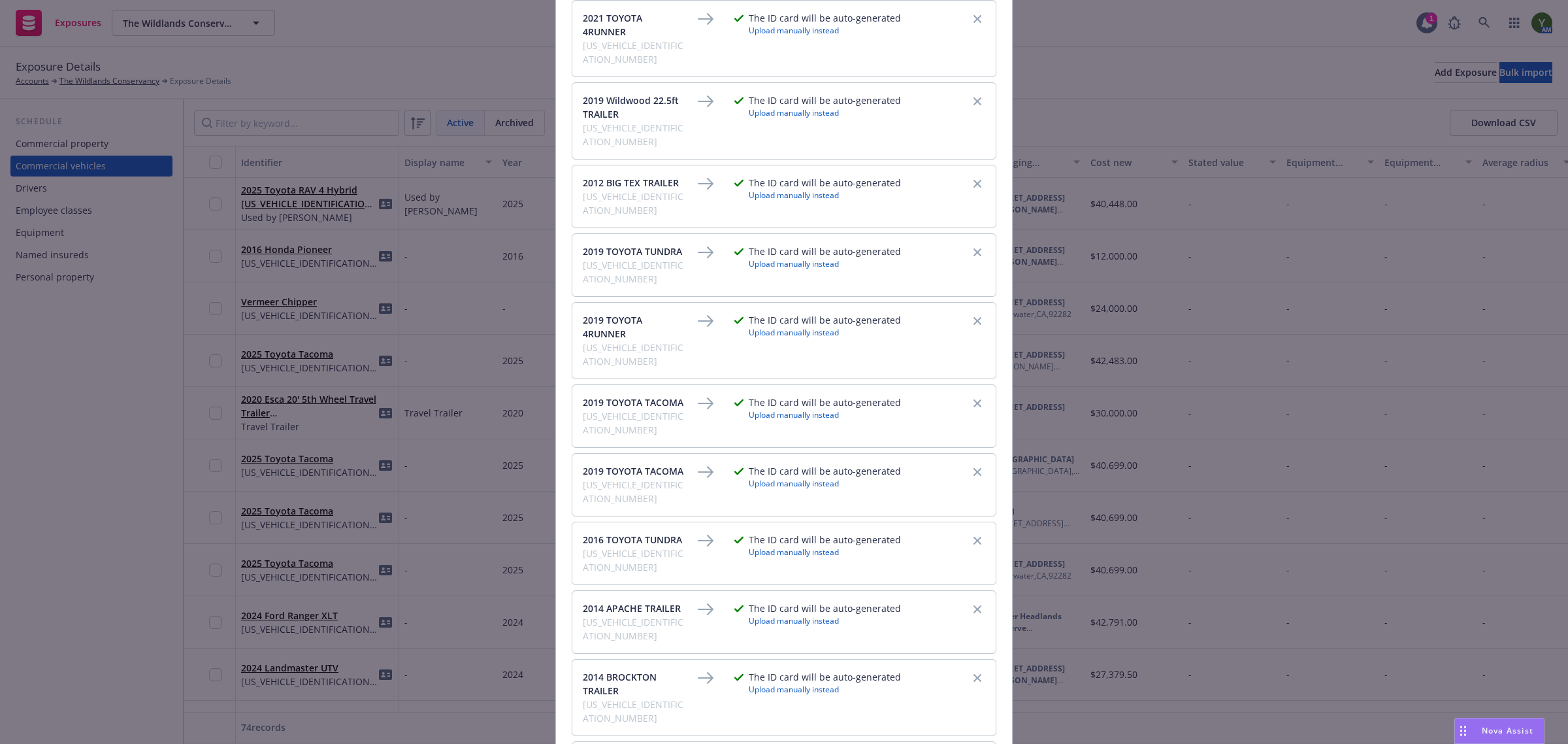
scroll to position [4680, 0]
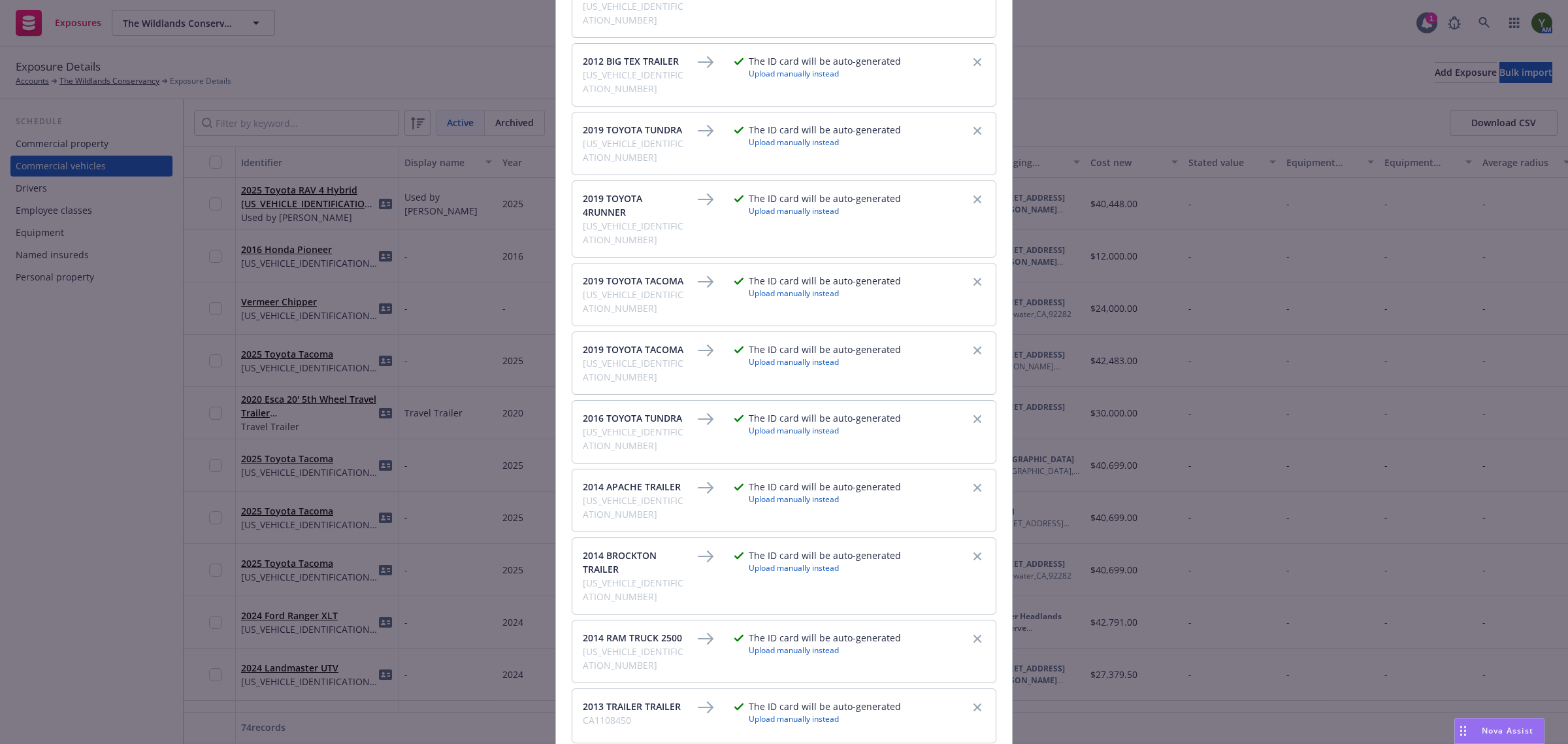
checkbox input "true"
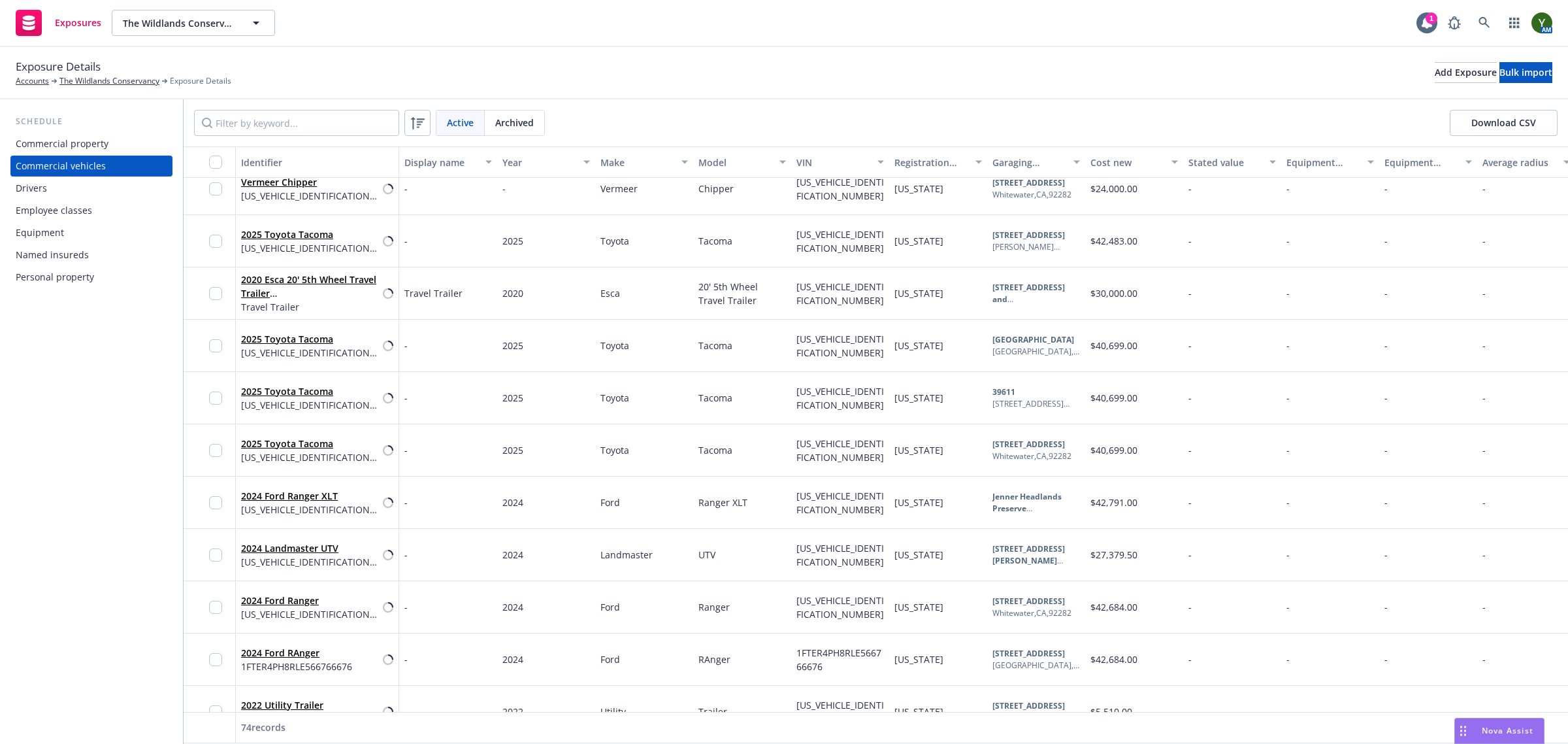
scroll to position [0, 0]
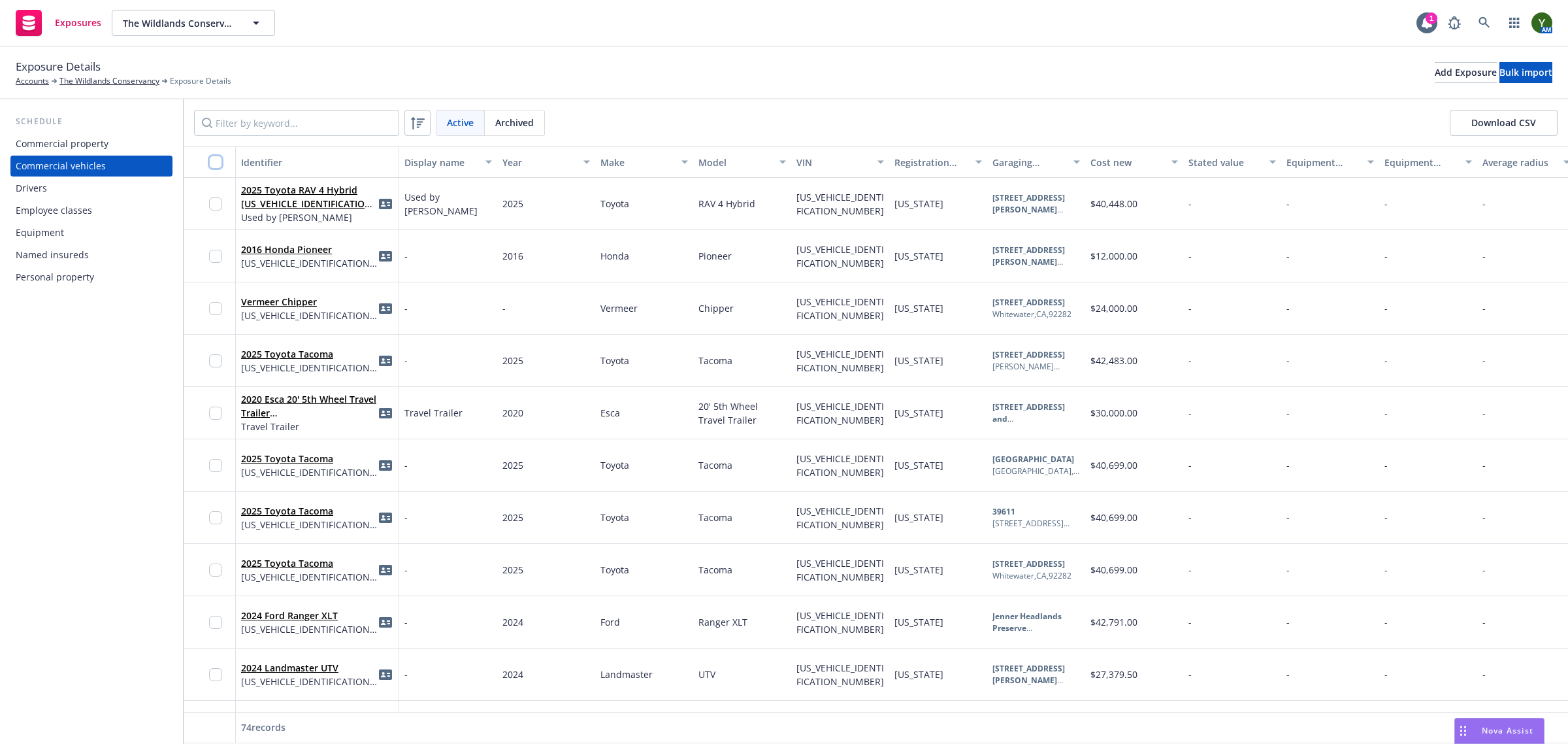
click at [218, 161] on input "checkbox" at bounding box center [215, 162] width 13 height 13
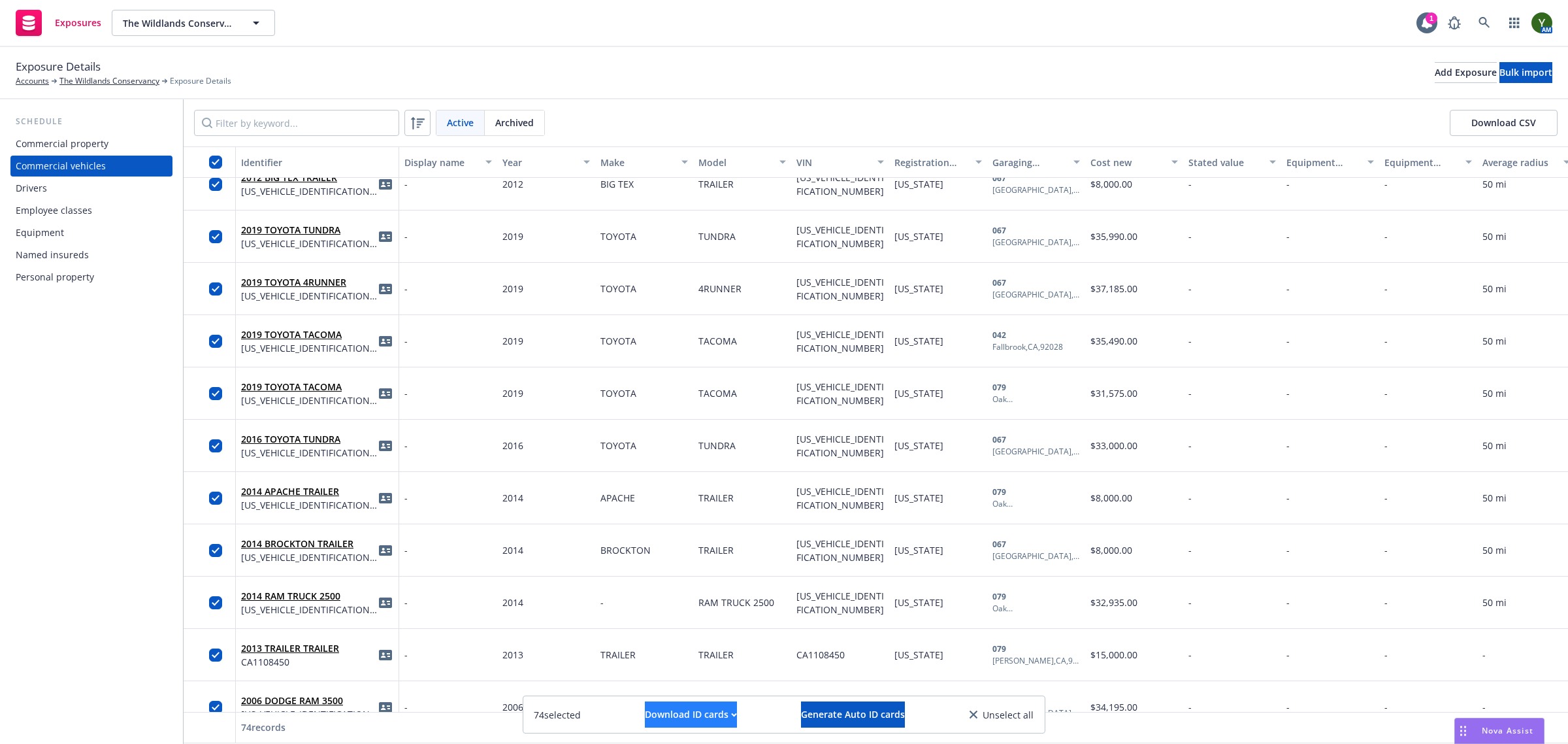
scroll to position [3346, 0]
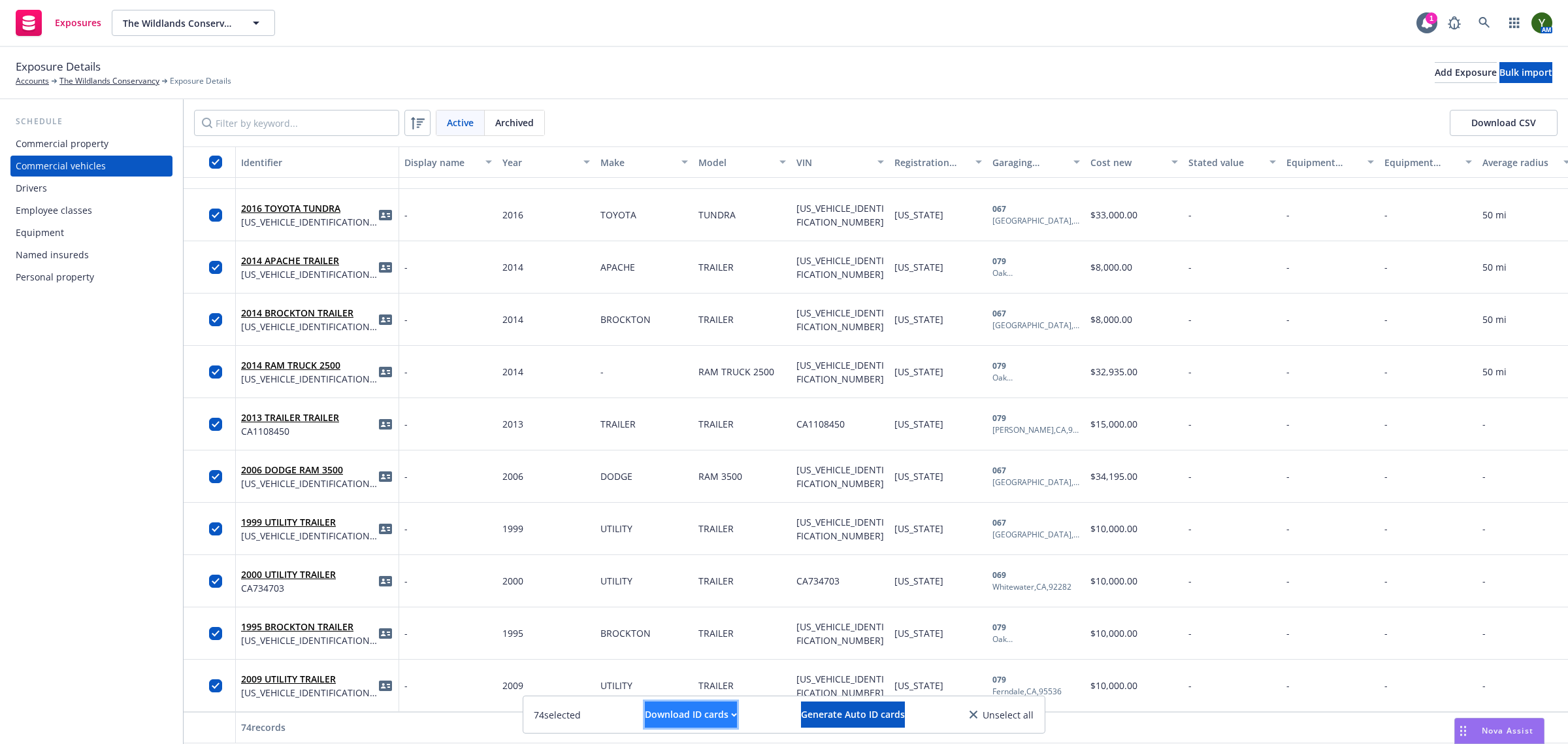
click at [716, 712] on div "Download ID cards" at bounding box center [691, 714] width 92 height 25
click at [654, 683] on link "Download uneditable ID cards" at bounding box center [665, 683] width 174 height 26
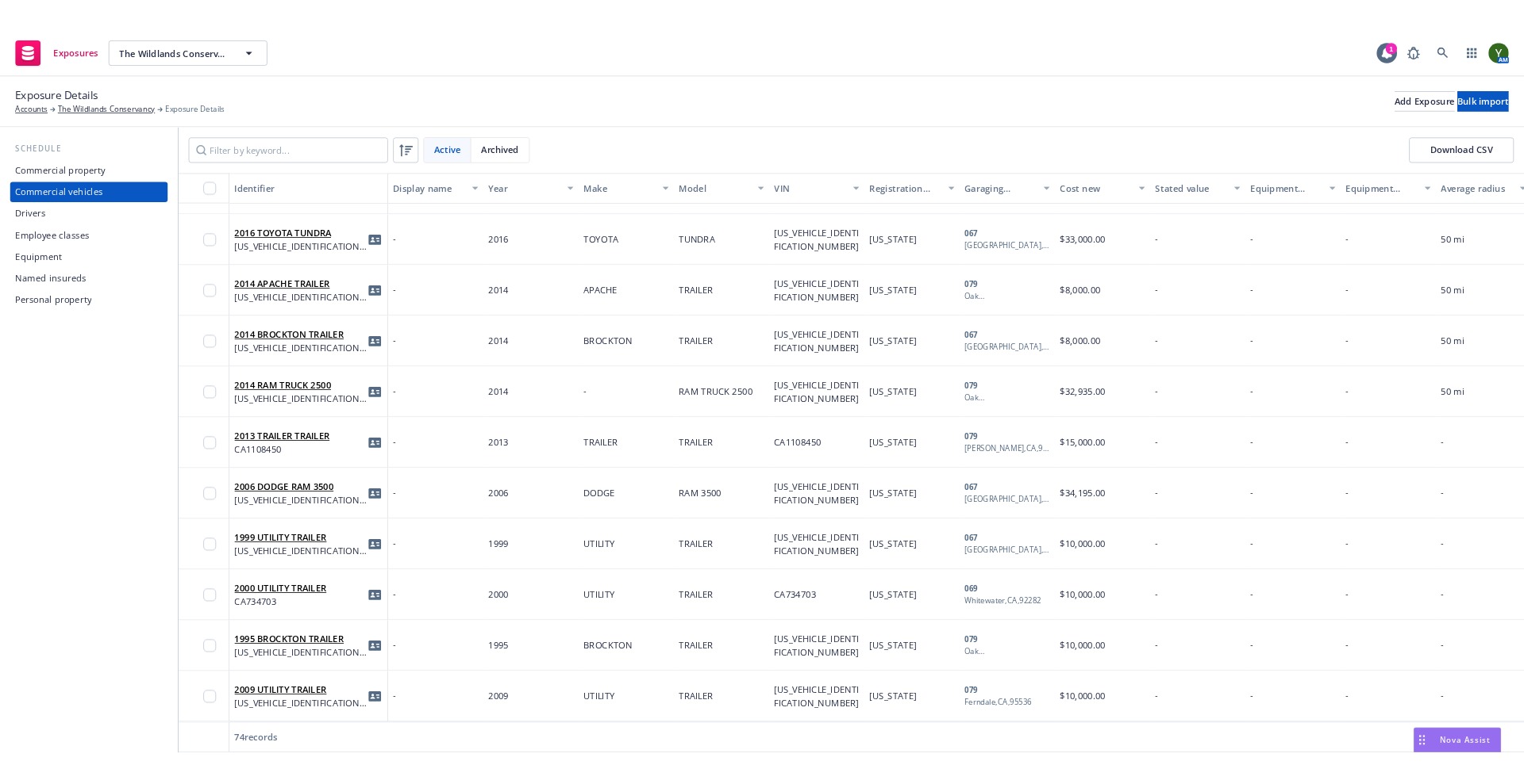
scroll to position [4061, 0]
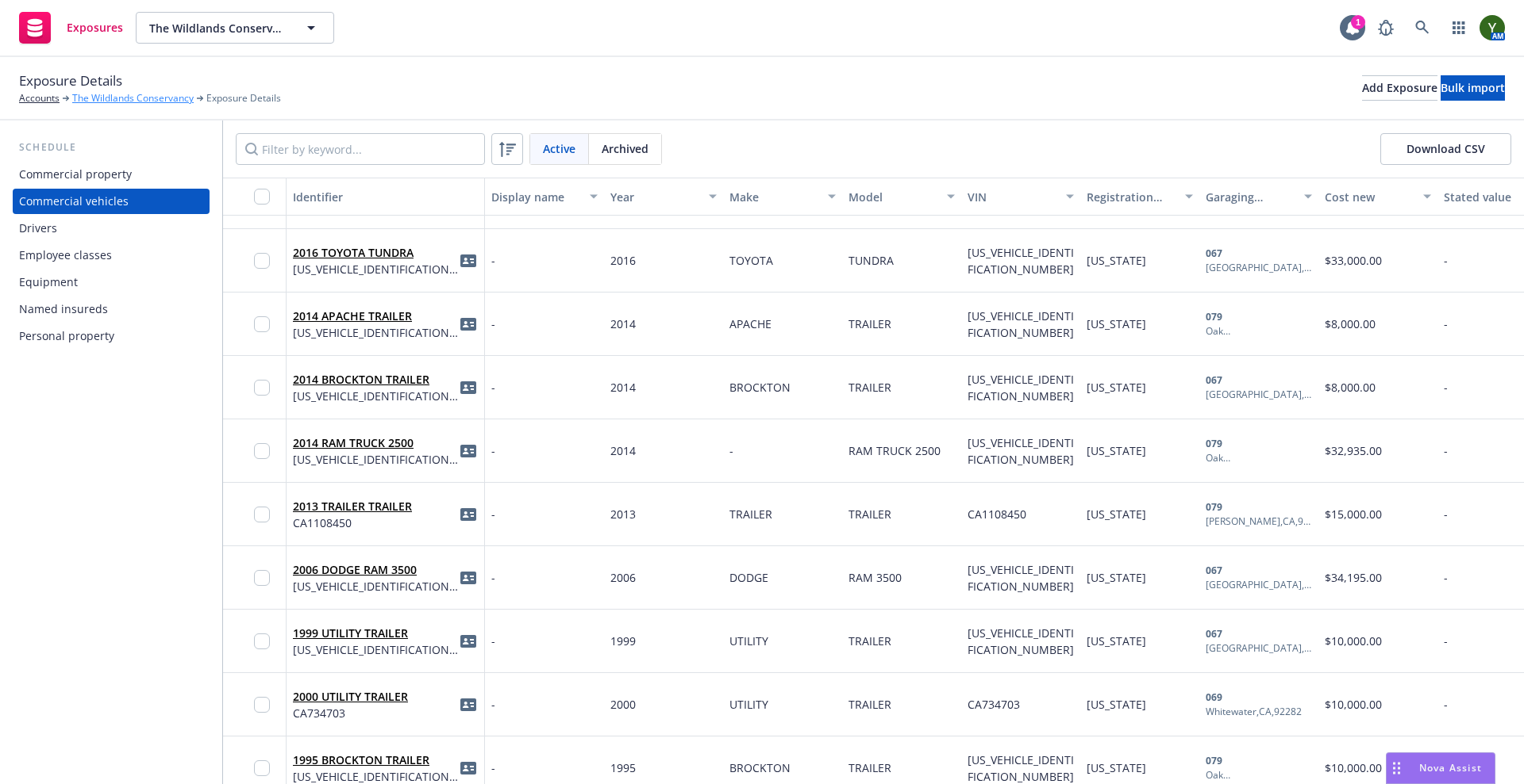
click at [85, 101] on link "The Wildlands Conservancy" at bounding box center [133, 97] width 122 height 14
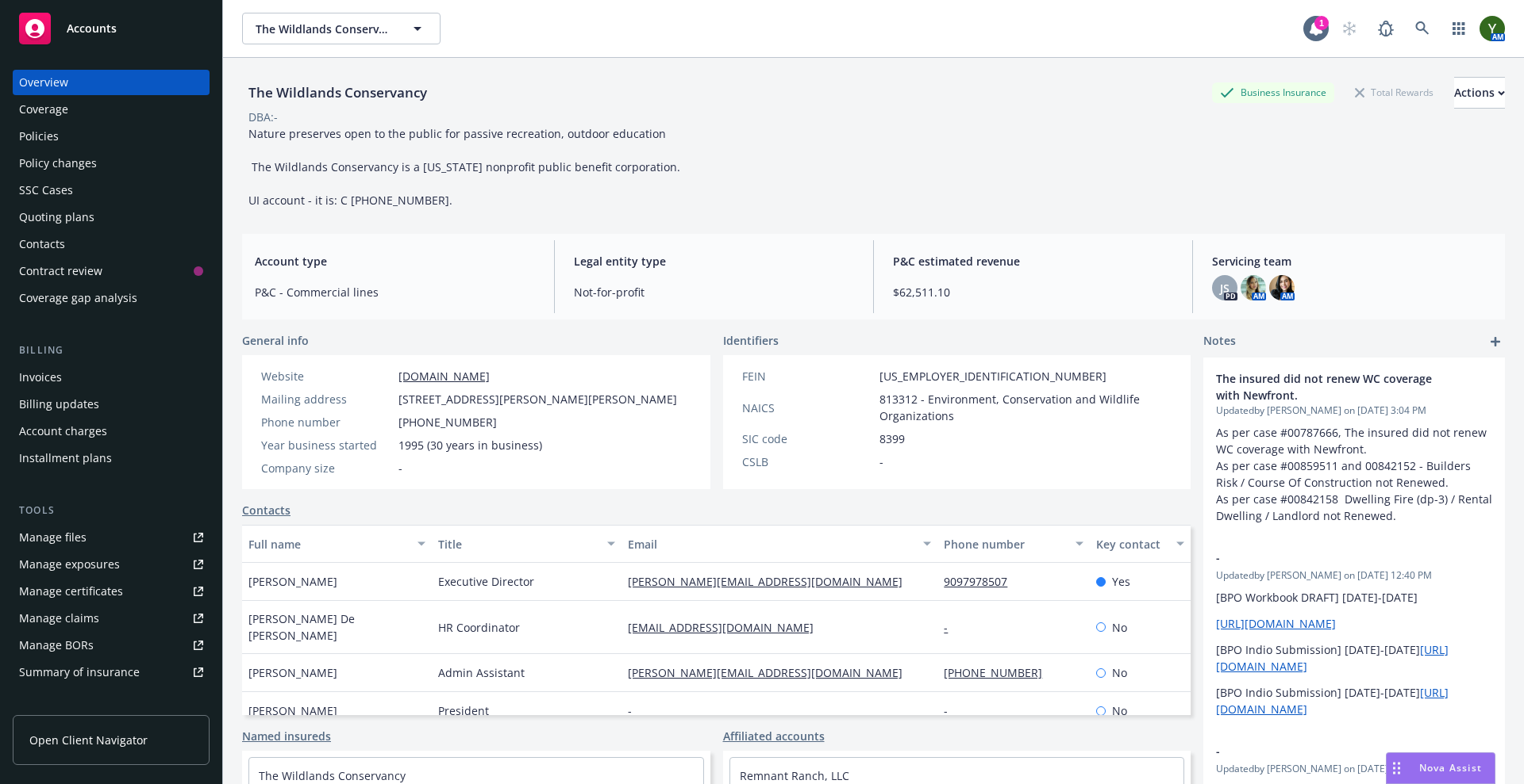
click at [63, 241] on div "Contacts" at bounding box center [41, 244] width 46 height 25
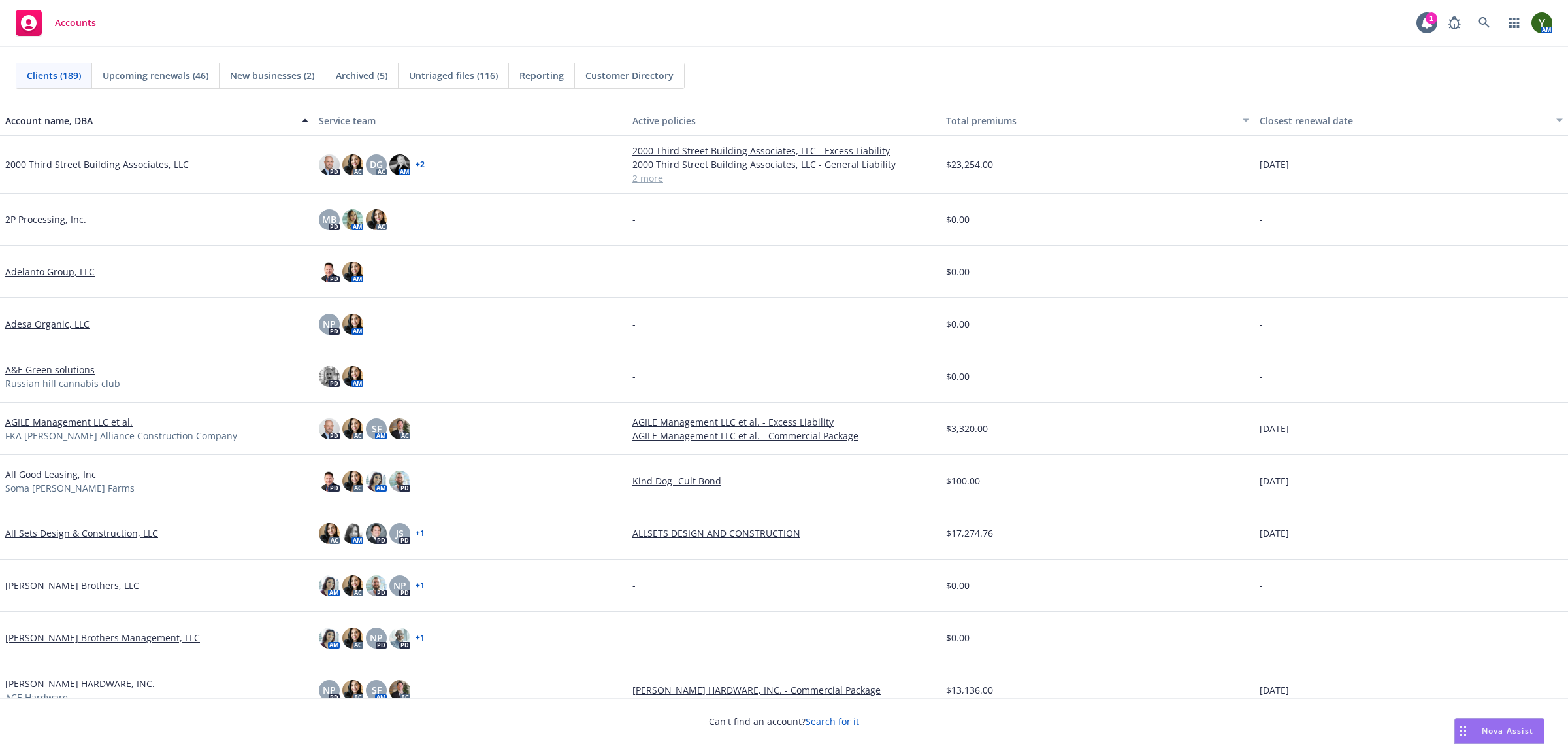
click at [1488, 737] on div "Nova Assist" at bounding box center [1499, 731] width 89 height 25
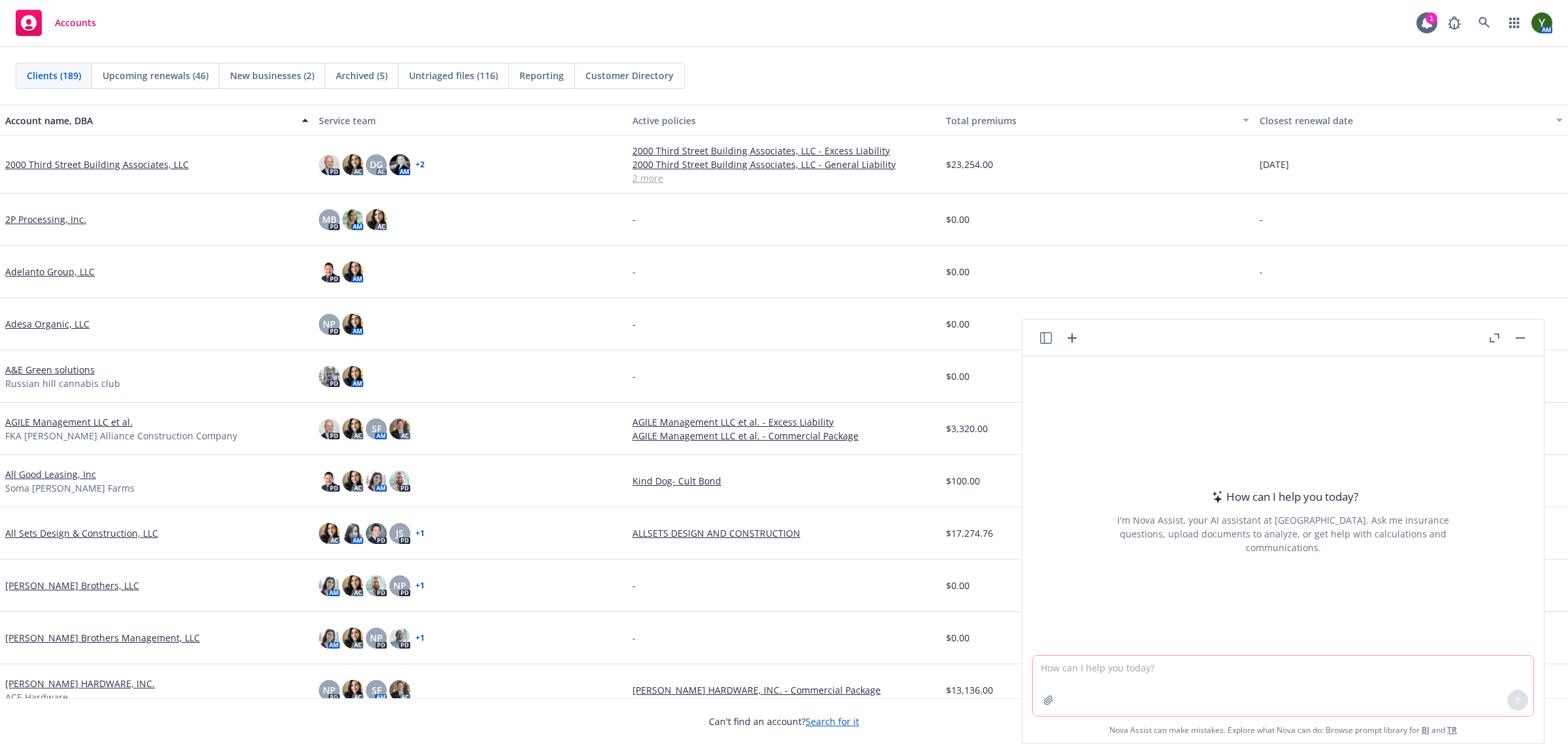
click at [1336, 670] on textarea at bounding box center [1283, 685] width 501 height 60
click at [1050, 695] on button "button" at bounding box center [1048, 699] width 21 height 21
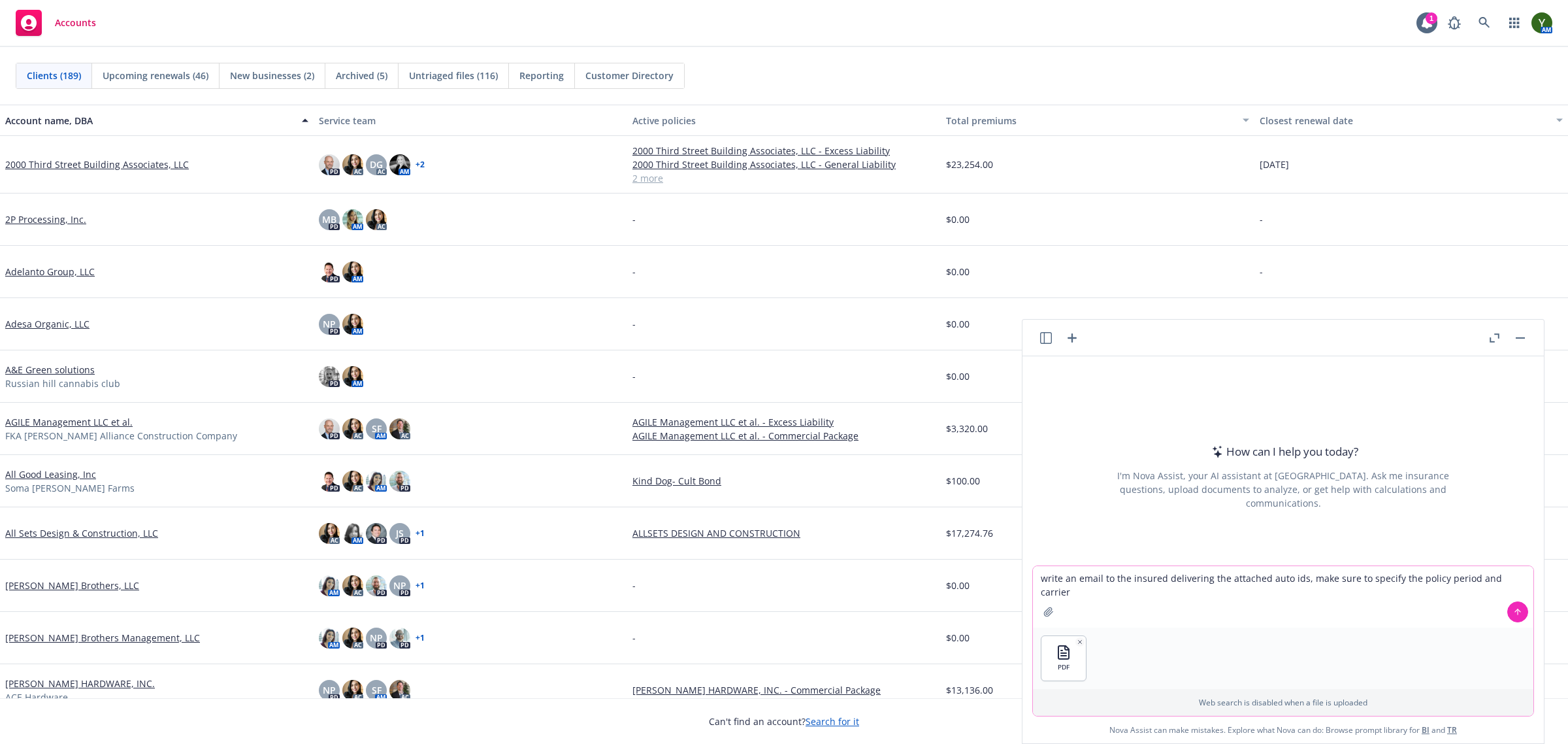
click at [1509, 579] on textarea "write an email to the insured delivering the attached auto ids, make sure to sp…" at bounding box center [1283, 597] width 501 height 62
type textarea "write an email to the insured delivering the attached auto ids, make sure to sp…"
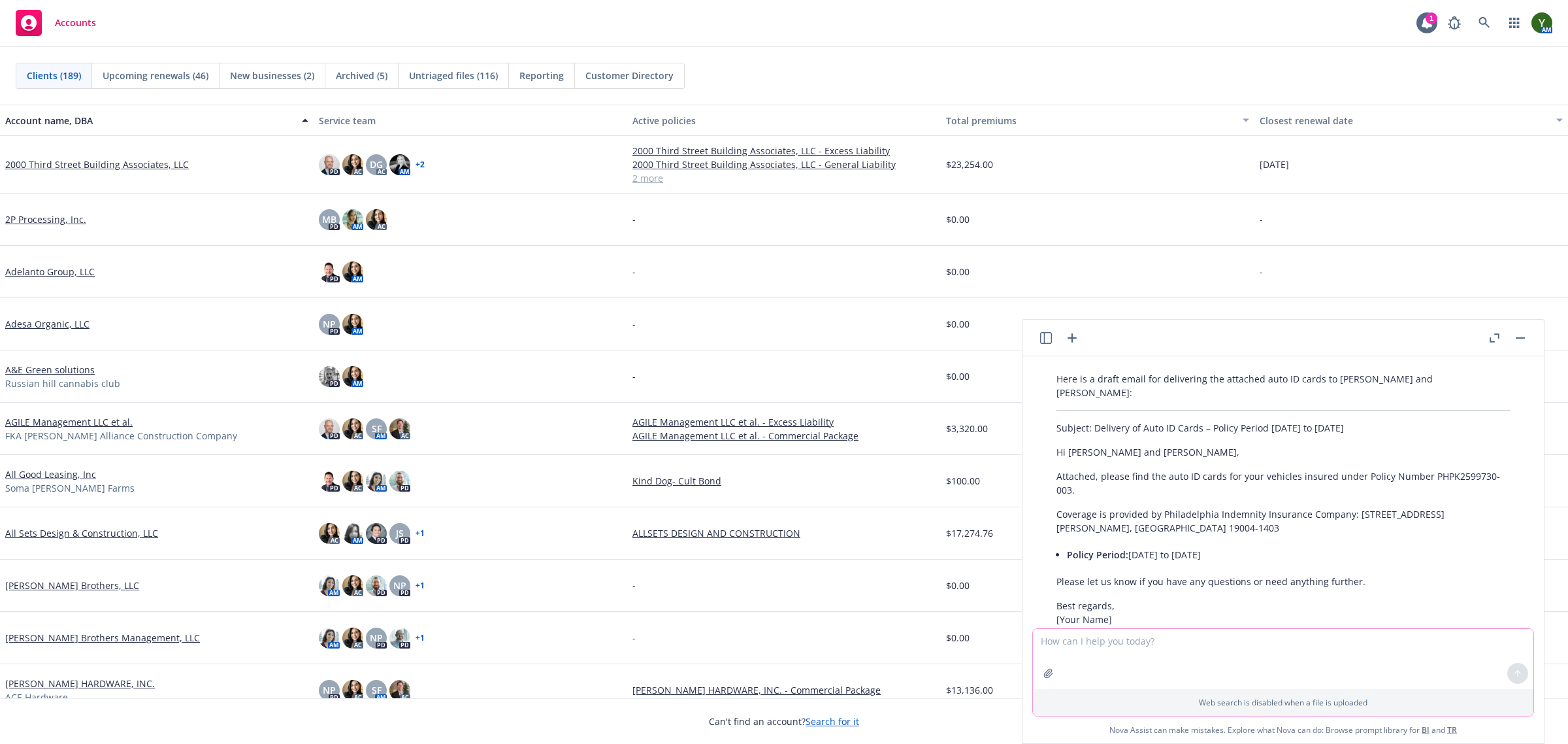
scroll to position [73, 0]
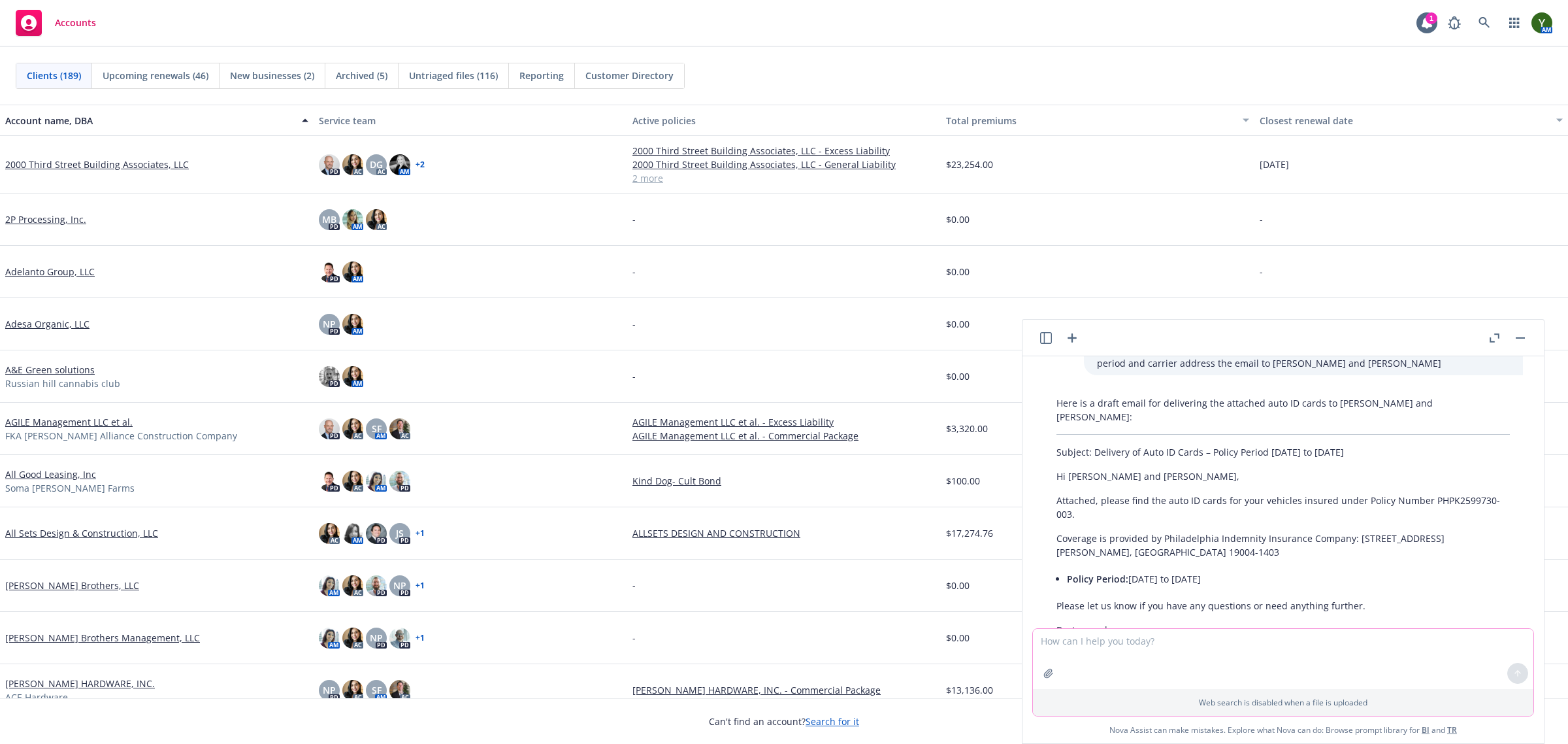
click at [1053, 641] on textarea at bounding box center [1283, 659] width 501 height 60
paste textarea "Hello , Attached are the identification cards for the your Policy through , eff…"
type textarea "Hello , Attached are the identification cards for the your Policy through , eff…"
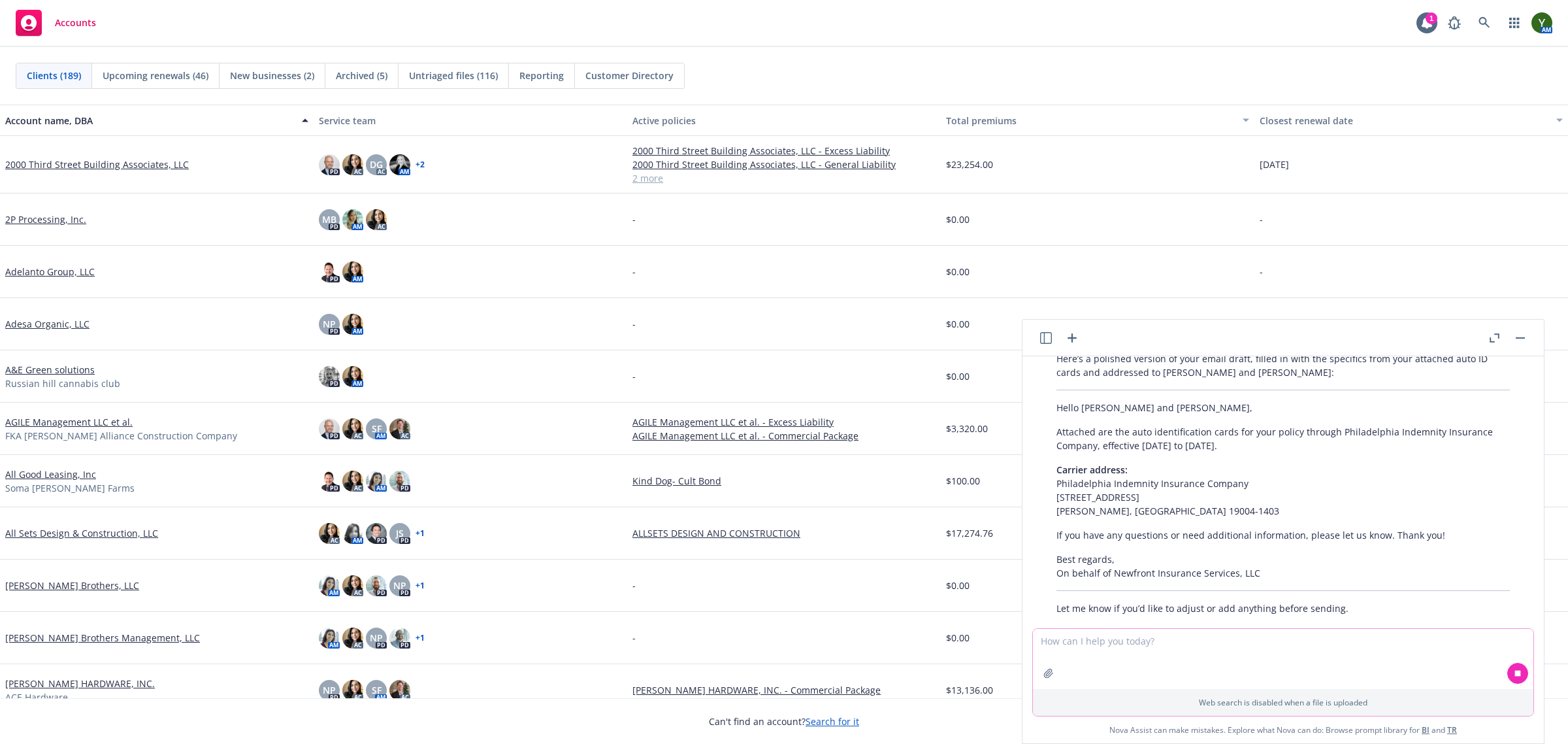
scroll to position [583, 0]
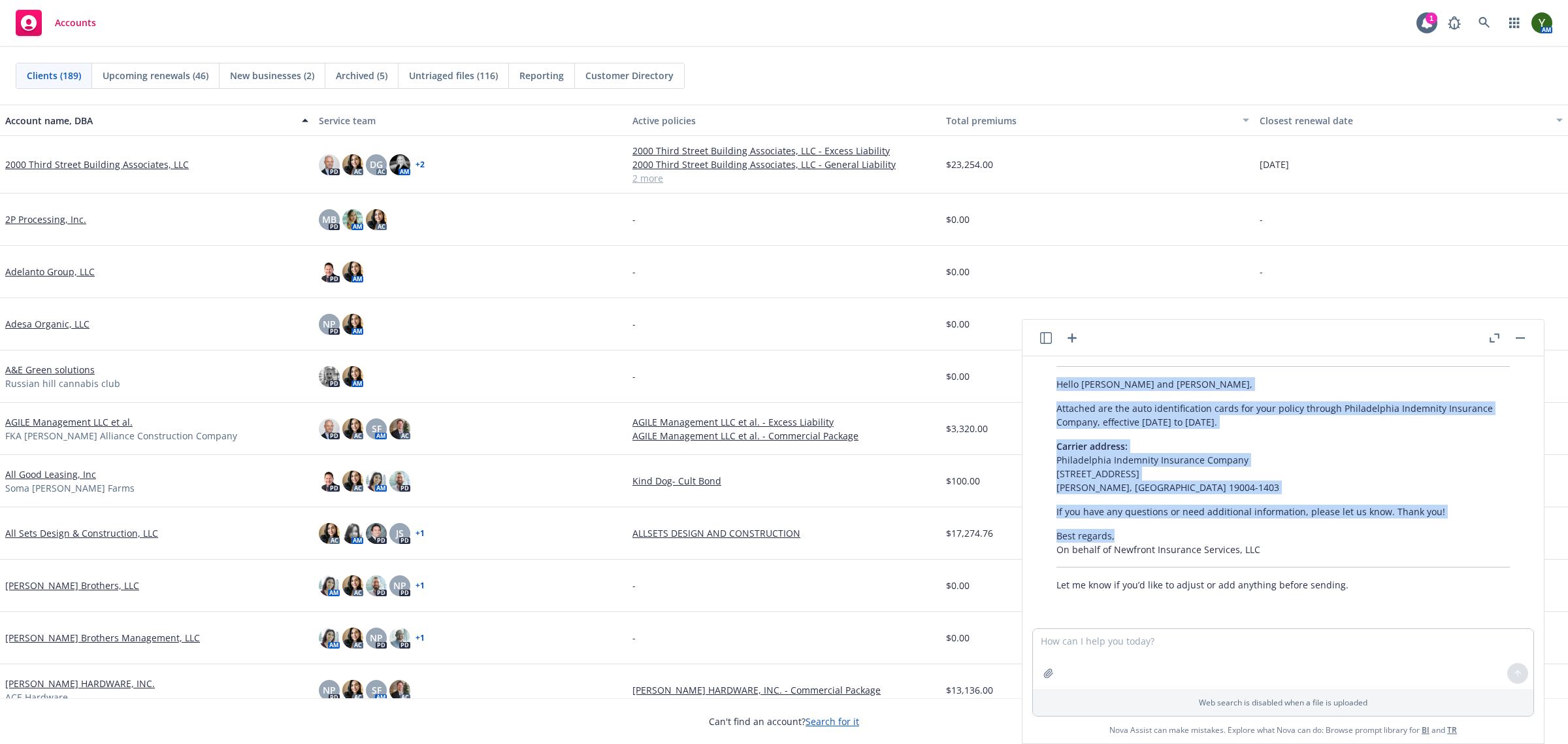
drag, startPoint x: 1117, startPoint y: 534, endPoint x: 1047, endPoint y: 391, distance: 159.2
click at [1047, 391] on div "Here’s a polished version of your email draft, filled in with the specifics fro…" at bounding box center [1282, 459] width 479 height 274
copy div "Hello Frazier and Jeffifer, Attached are the auto identification cards for your…"
